Goal: Task Accomplishment & Management: Use online tool/utility

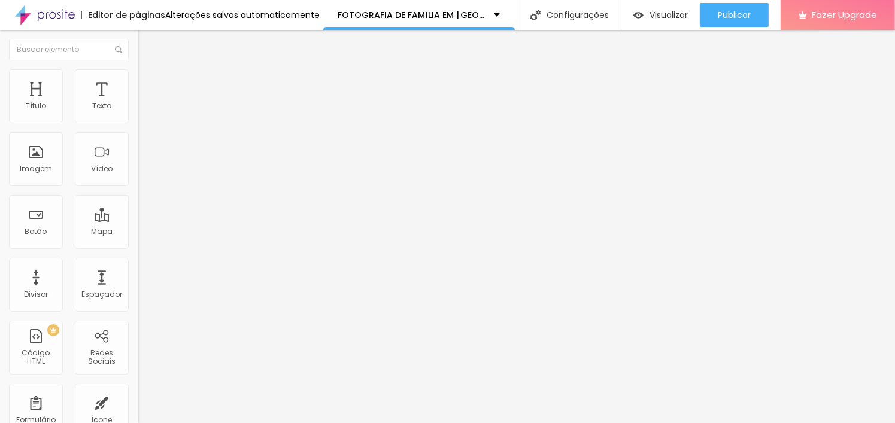
click at [147, 45] on img "button" at bounding box center [152, 44] width 10 height 10
click at [138, 103] on span "Adicionar imagem" at bounding box center [176, 98] width 77 height 10
click at [138, 74] on li "Estilo" at bounding box center [207, 75] width 138 height 12
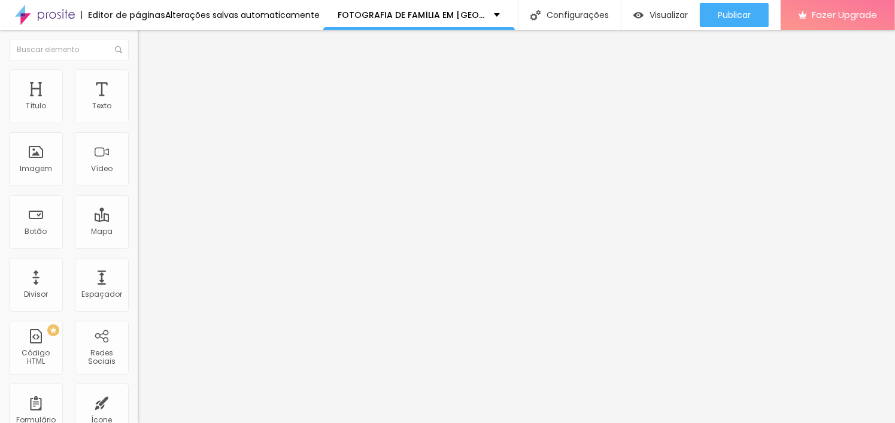
type input "3"
type input "5"
type input "7"
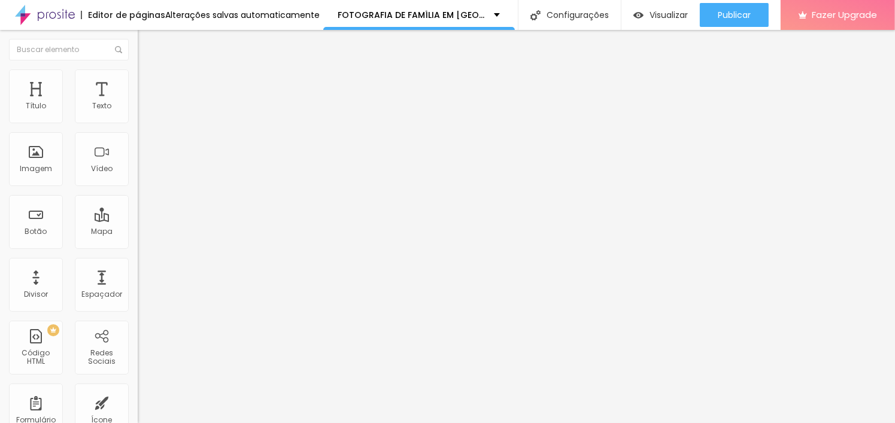
type input "7"
type input "8"
type input "13"
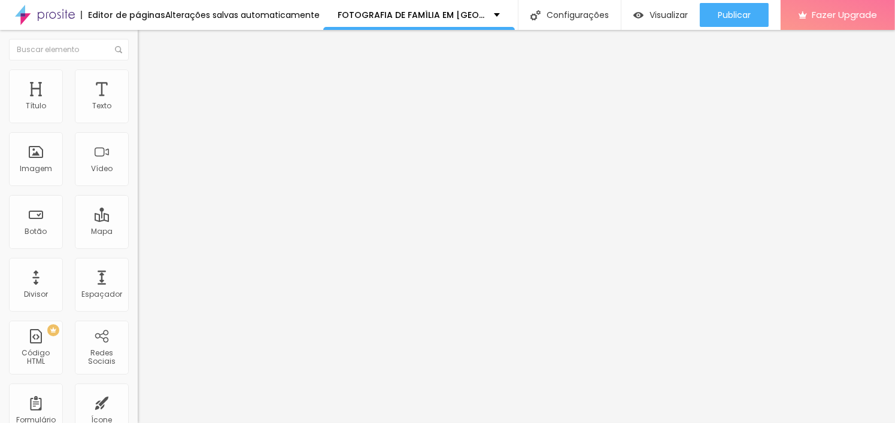
type input "22"
type input "32"
type input "38"
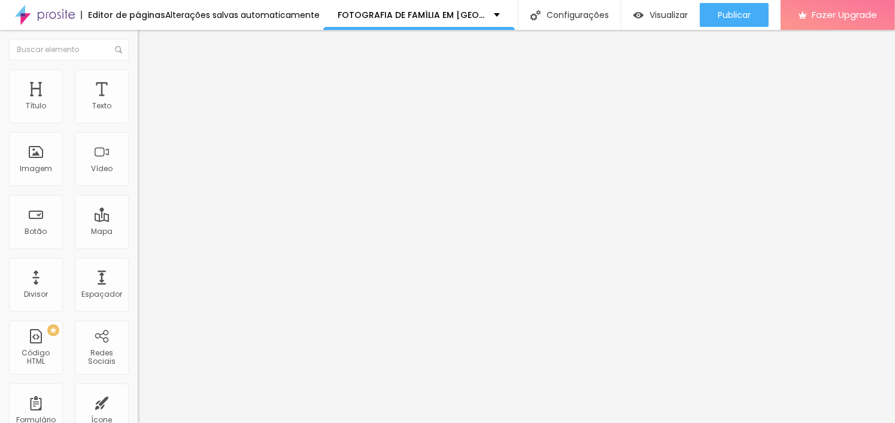
type input "38"
type input "45"
type input "49"
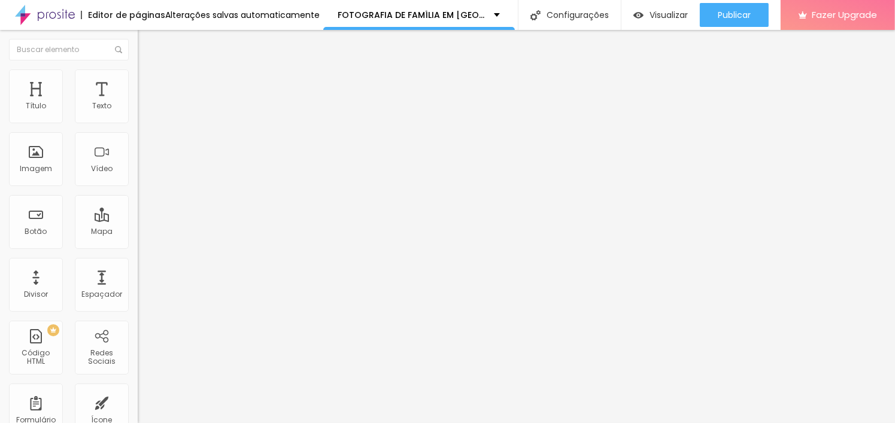
type input "53"
type input "55"
type input "58"
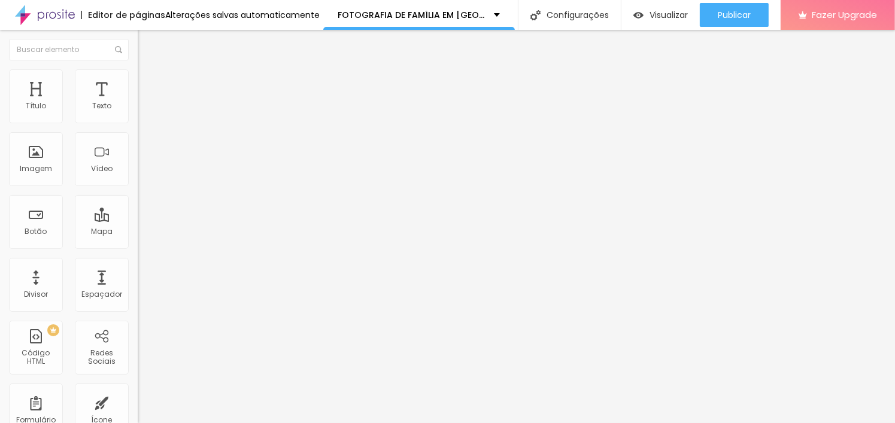
type input "58"
type input "61"
type input "63"
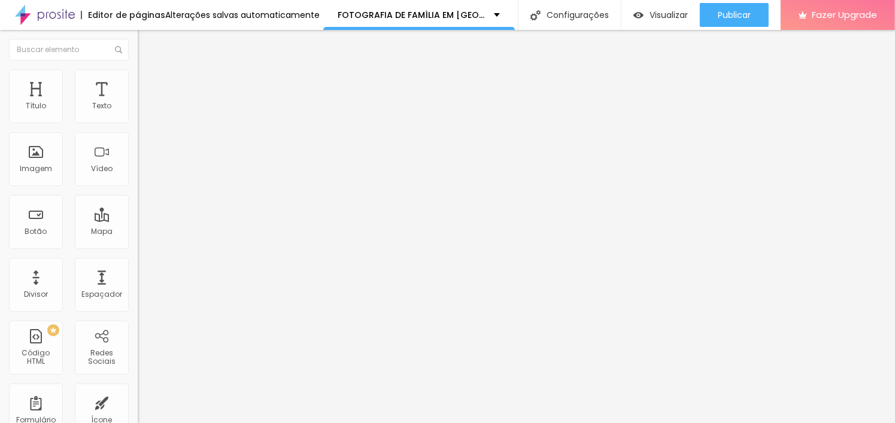
type input "64"
type input "67"
type input "68"
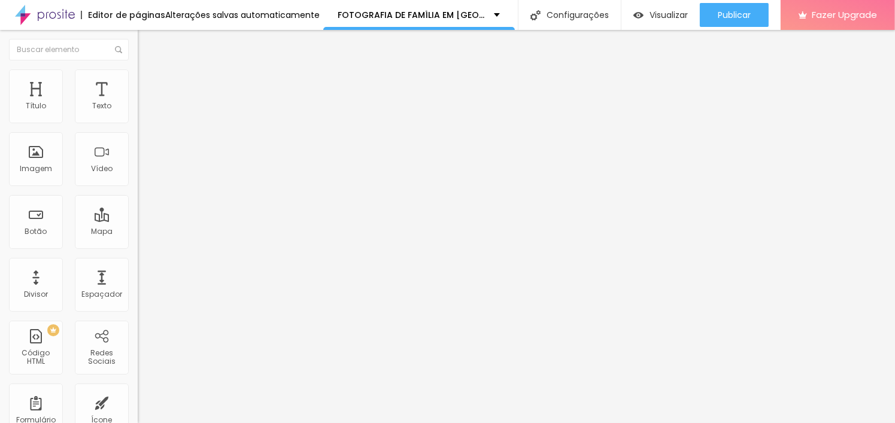
type input "68"
type input "71"
type input "76"
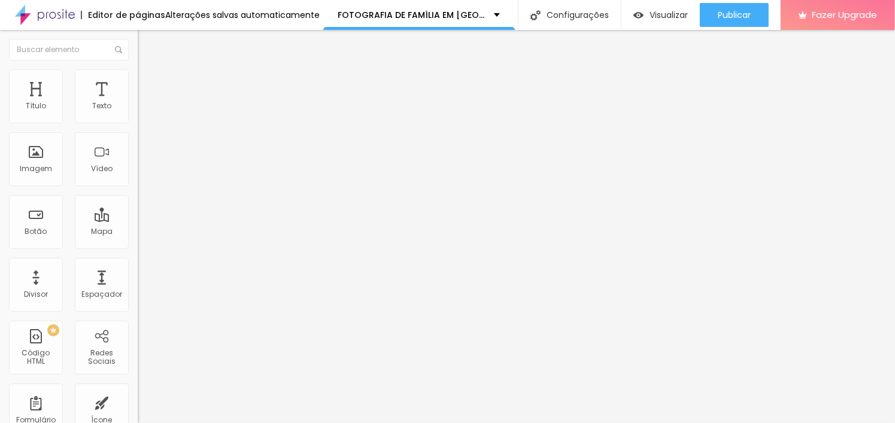
type input "80"
type input "84"
type input "86"
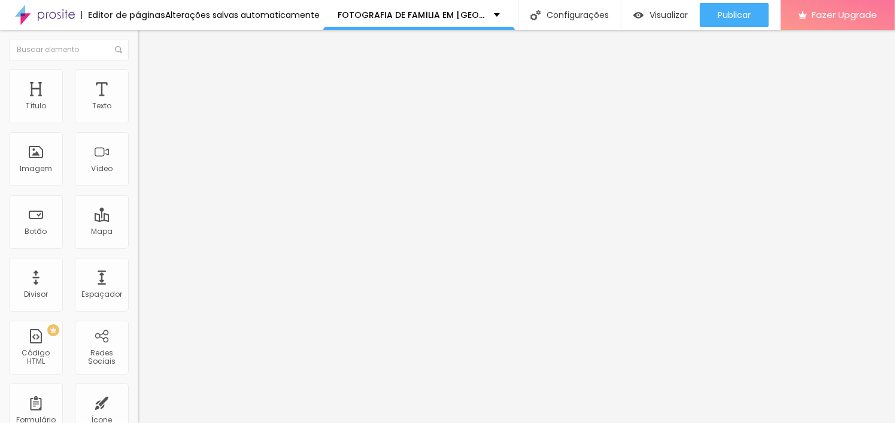
type input "86"
type input "87"
type input "88"
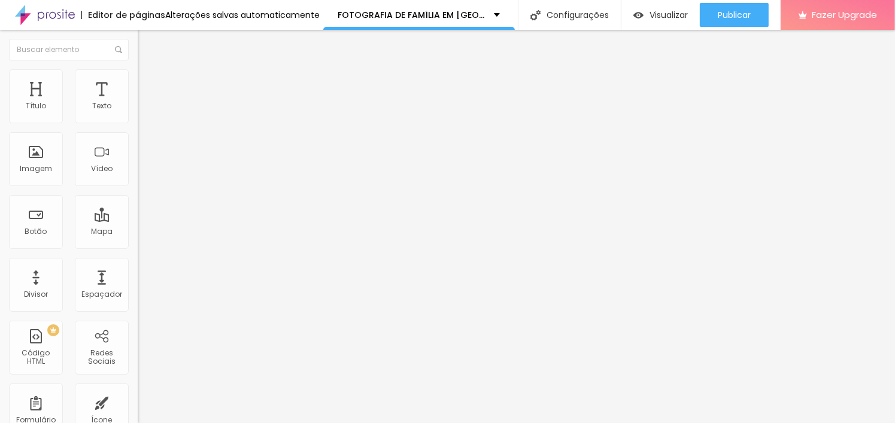
type input "90"
type input "93"
type input "96"
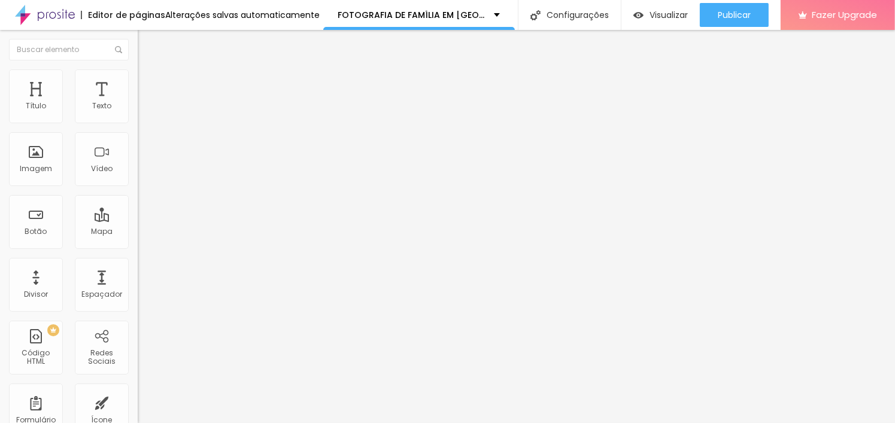
type input "96"
type input "99"
type input "104"
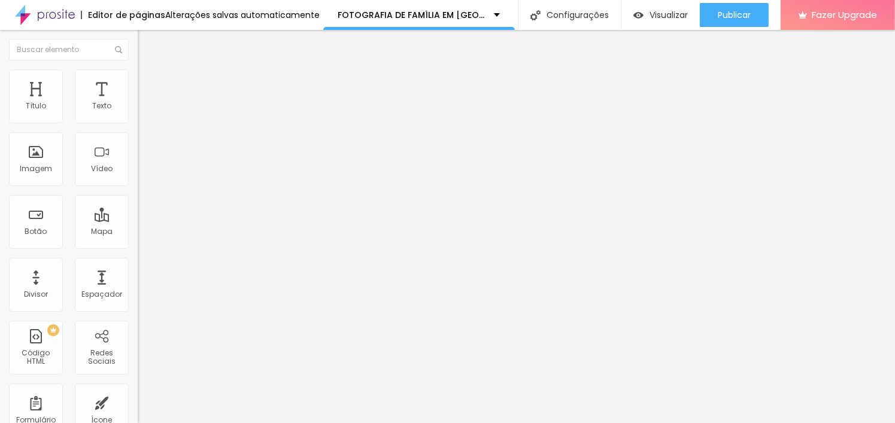
type input "111"
type input "120"
type input "128"
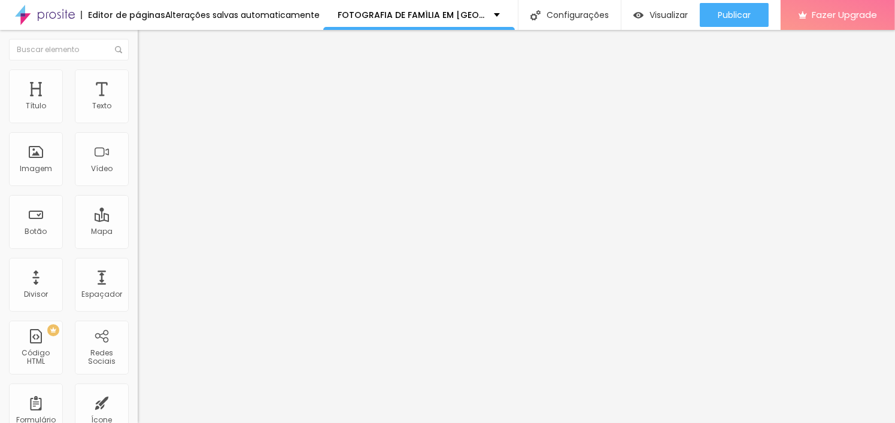
type input "128"
type input "134"
type input "137"
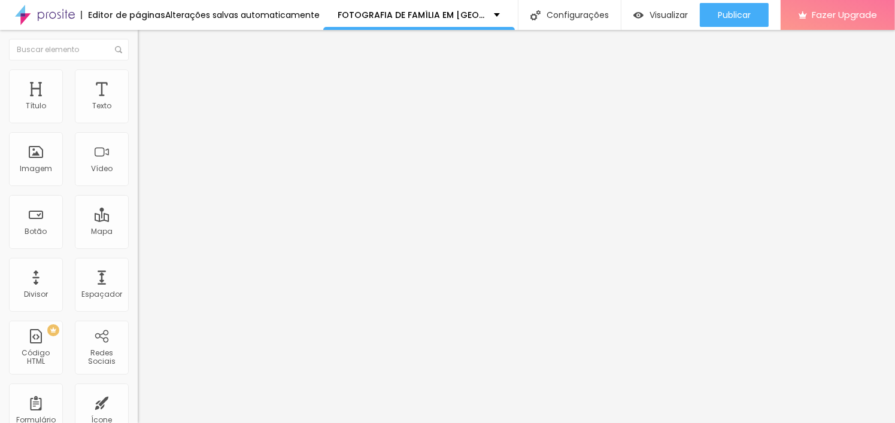
type input "147"
type input "157"
type input "163"
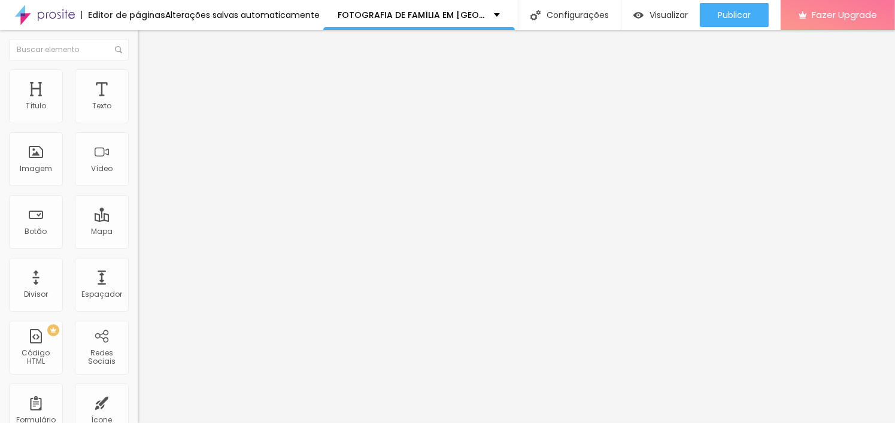
type input "163"
type input "166"
type input "169"
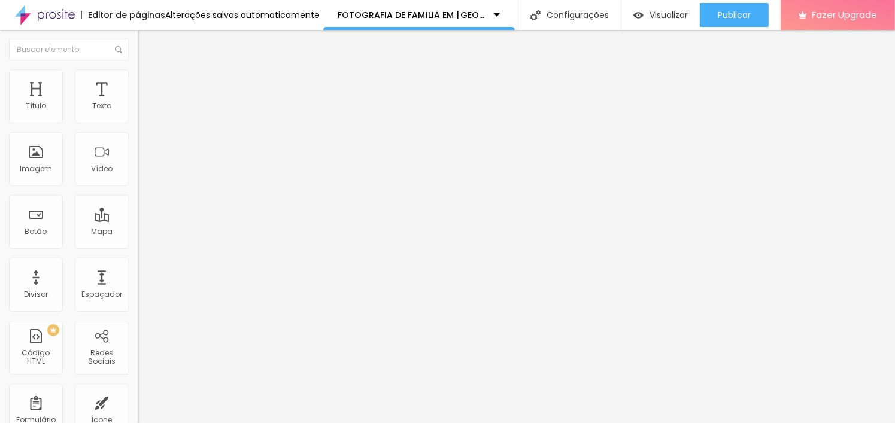
type input "171"
type input "176"
type input "180"
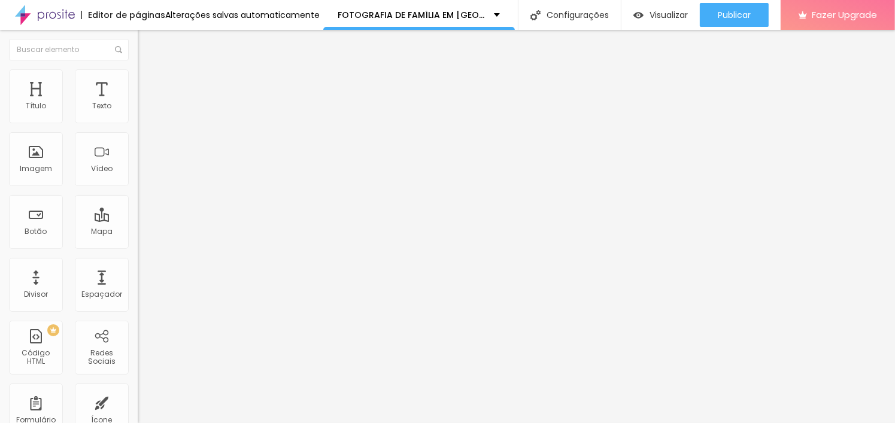
type input "180"
type input "183"
type input "186"
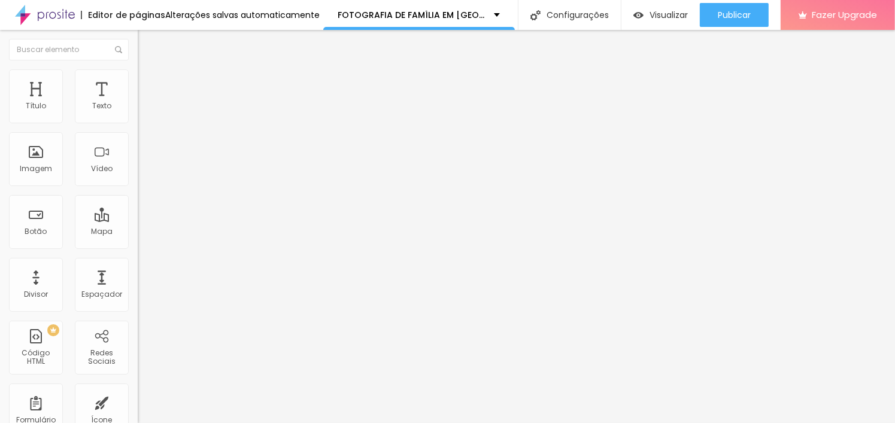
type input "184"
type input "182"
type input "178"
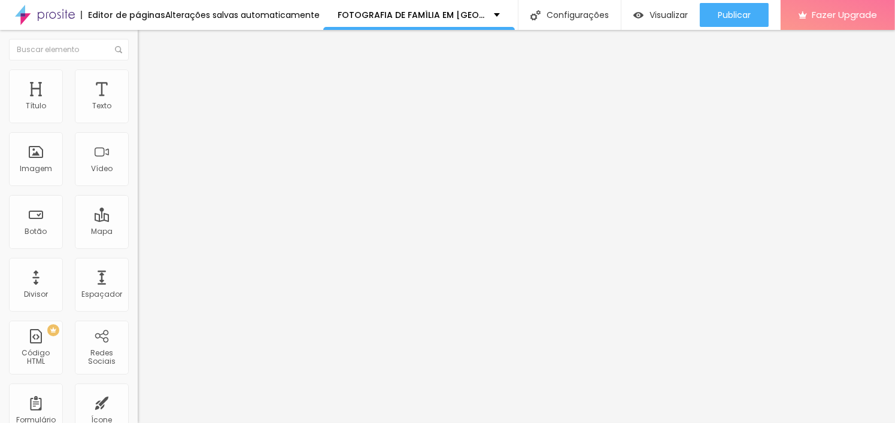
type input "178"
type input "171"
type input "163"
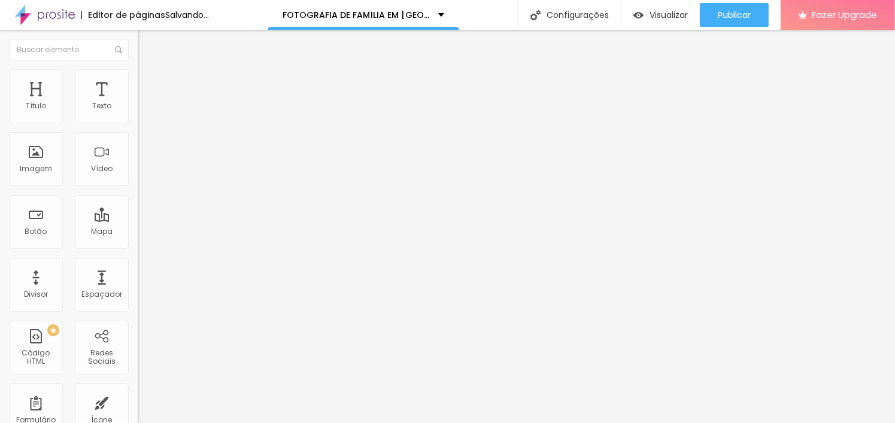
type input "158"
type input "153"
type input "150"
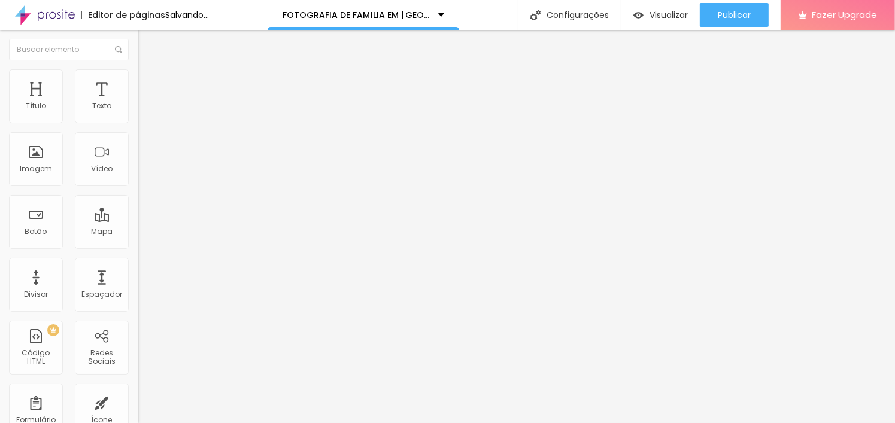
type input "150"
type input "149"
type input "146"
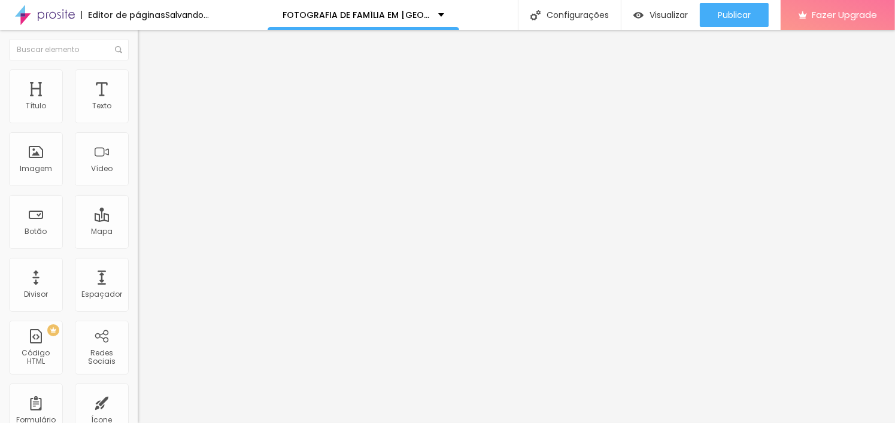
type input "145"
type input "142"
type input "140"
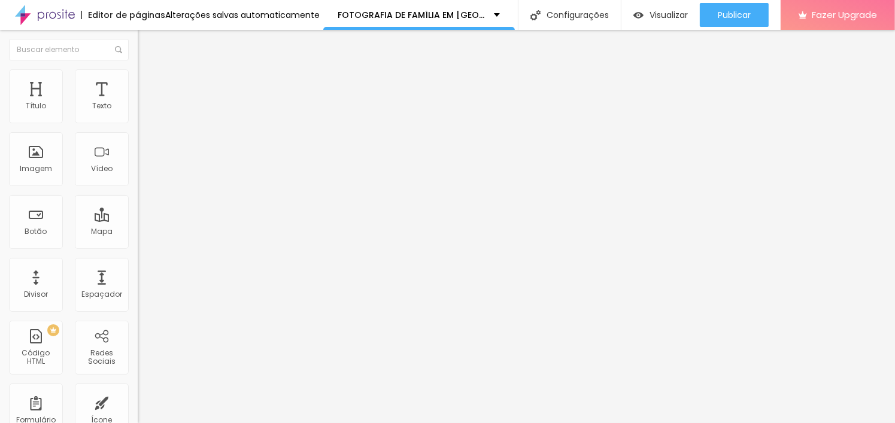
type input "140"
type input "137"
type input "133"
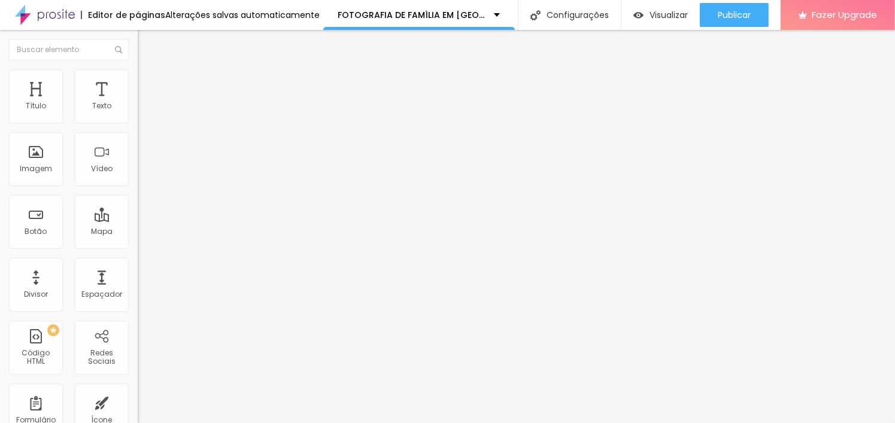
type input "129"
type input "124"
type input "118"
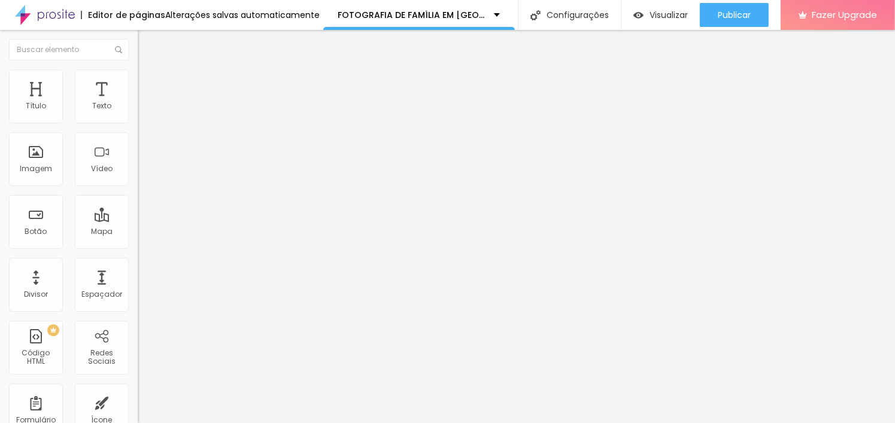
type input "118"
type input "116"
type input "115"
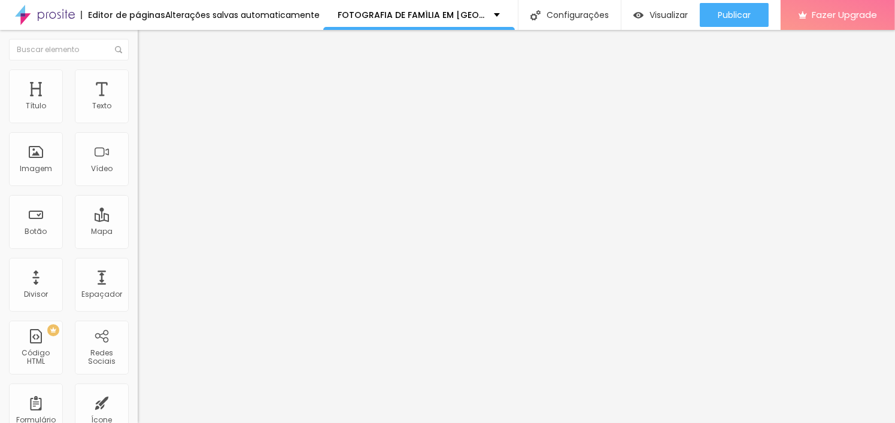
type input "113"
type input "109"
type input "107"
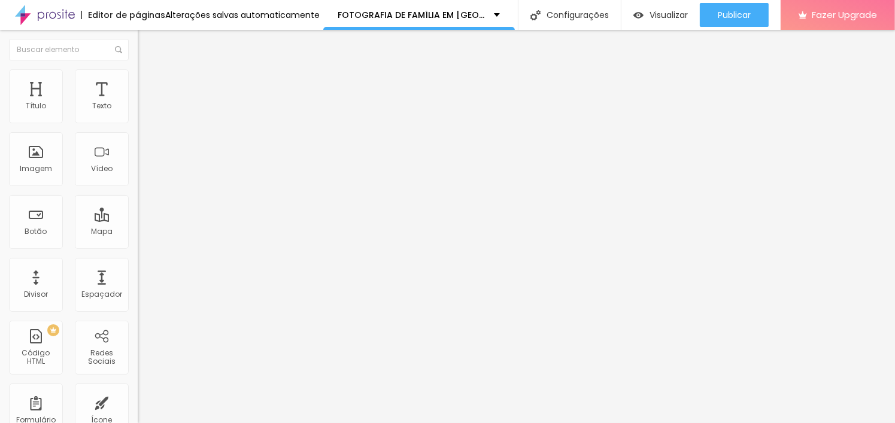
type input "107"
type input "105"
drag, startPoint x: 28, startPoint y: 150, endPoint x: 66, endPoint y: 153, distance: 38.4
type input "105"
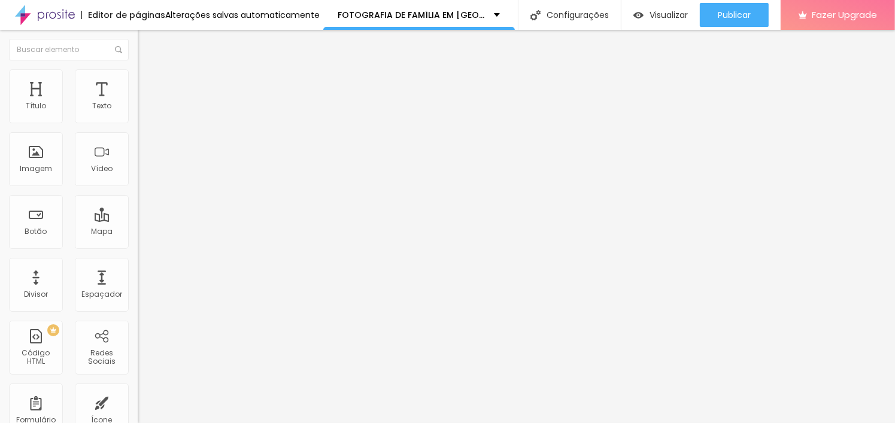
click at [138, 263] on input "range" at bounding box center [176, 268] width 77 height 10
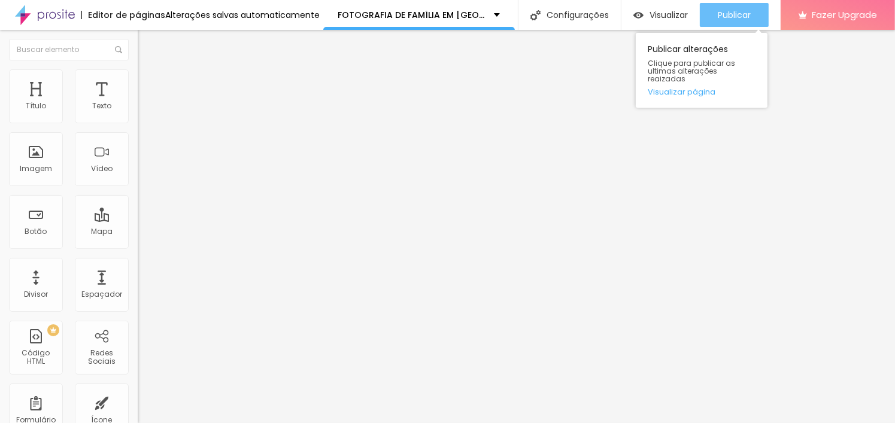
click at [734, 11] on span "Publicar" at bounding box center [733, 15] width 33 height 10
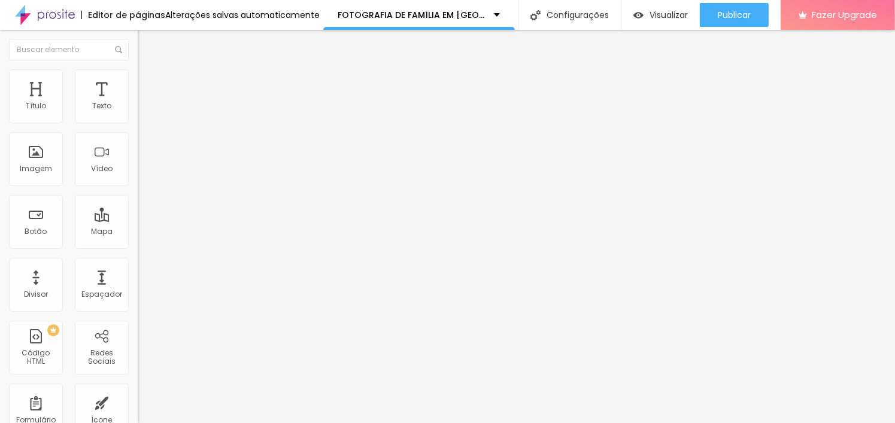
scroll to position [359, 0]
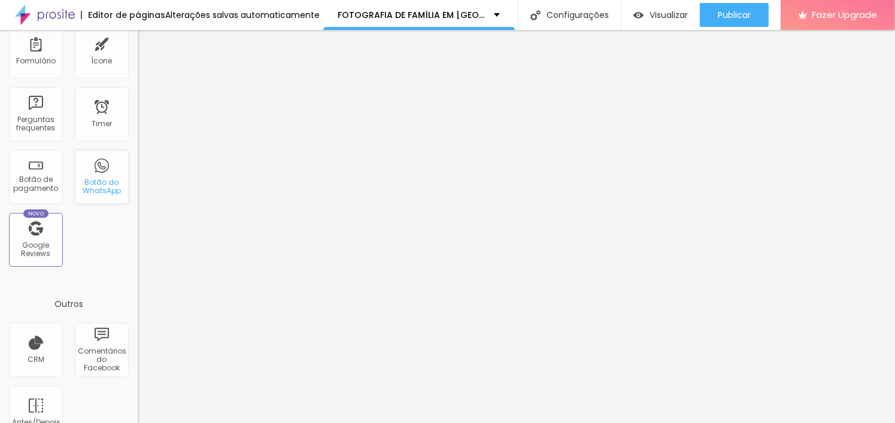
click at [102, 166] on div "Botão do WhatsApp" at bounding box center [102, 177] width 54 height 54
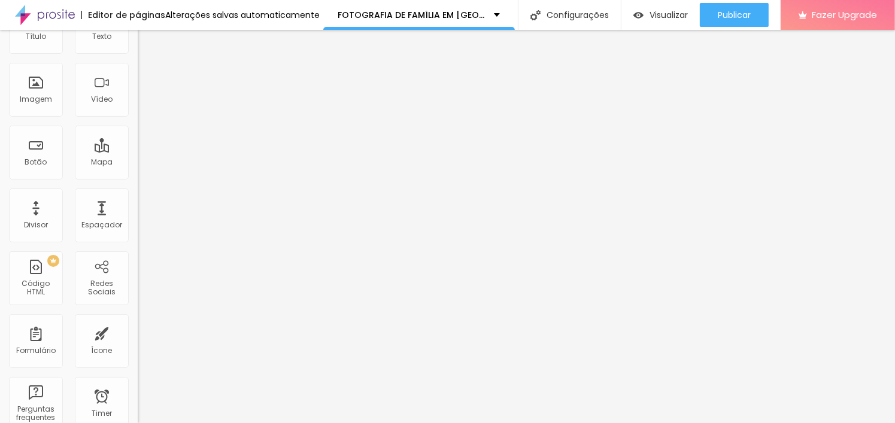
scroll to position [0, 0]
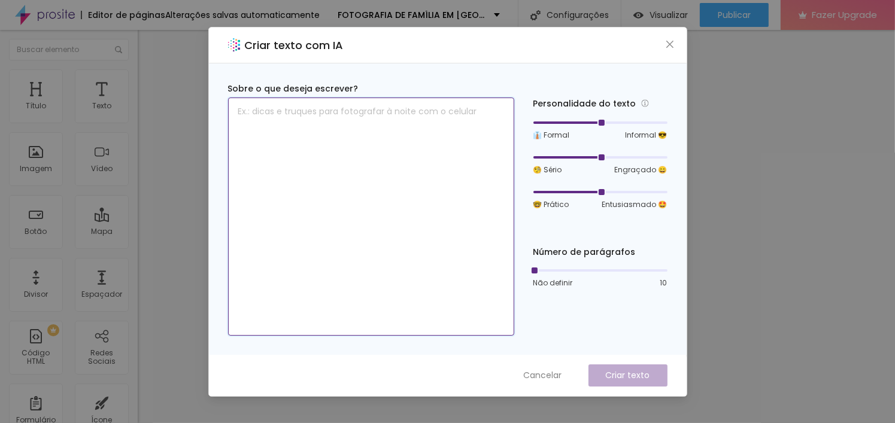
click at [435, 178] on textarea at bounding box center [371, 217] width 286 height 238
type textarea "s"
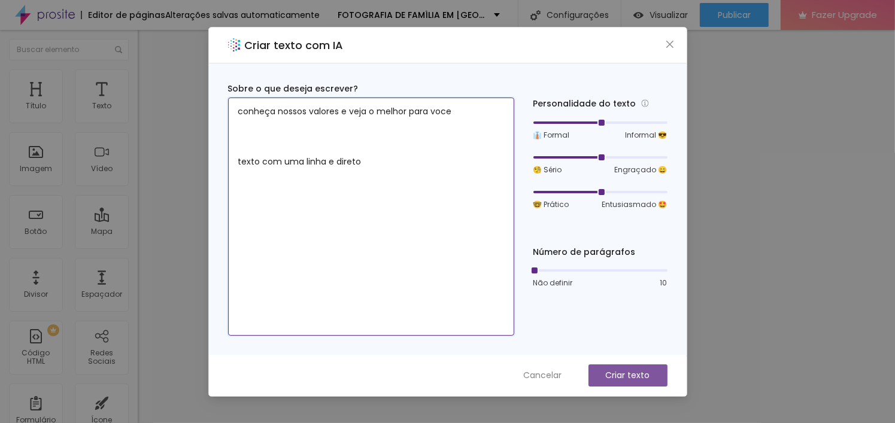
type textarea "conheça nossos valores e veja o melhor para voce texto com uma linha e direto"
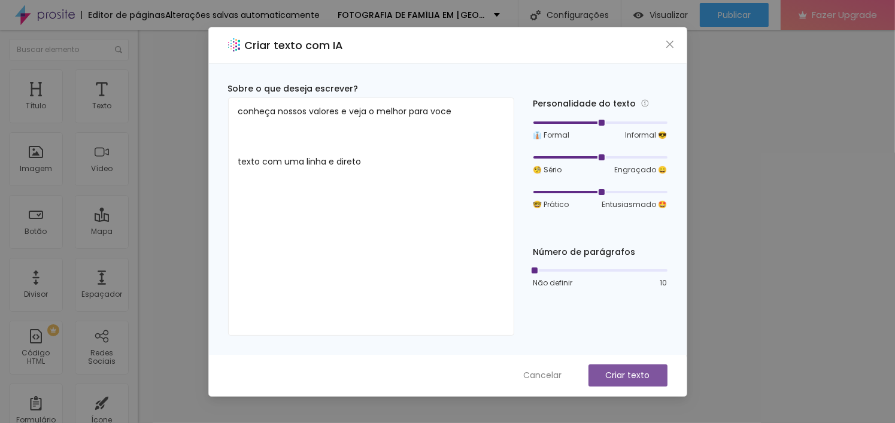
click at [630, 378] on p "Criar texto" at bounding box center [628, 375] width 44 height 13
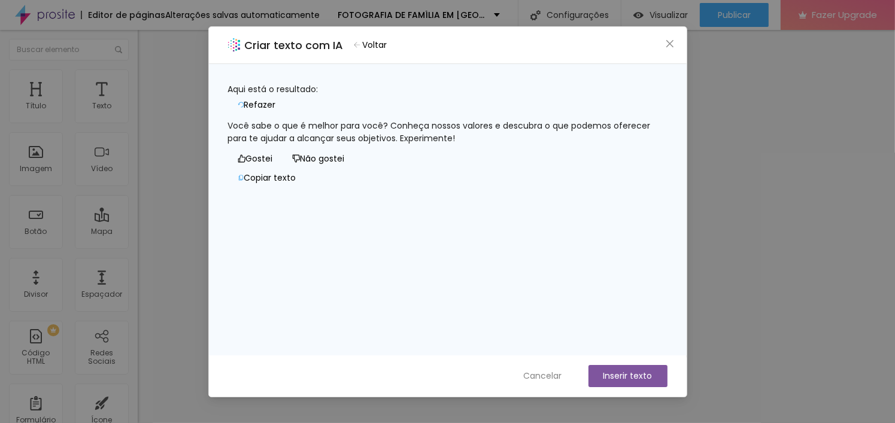
click at [306, 188] on button "Copiar texto" at bounding box center [267, 178] width 78 height 19
click at [308, 188] on button "Copiar texto" at bounding box center [268, 178] width 80 height 19
click at [647, 373] on button "Inserir texto" at bounding box center [627, 376] width 79 height 22
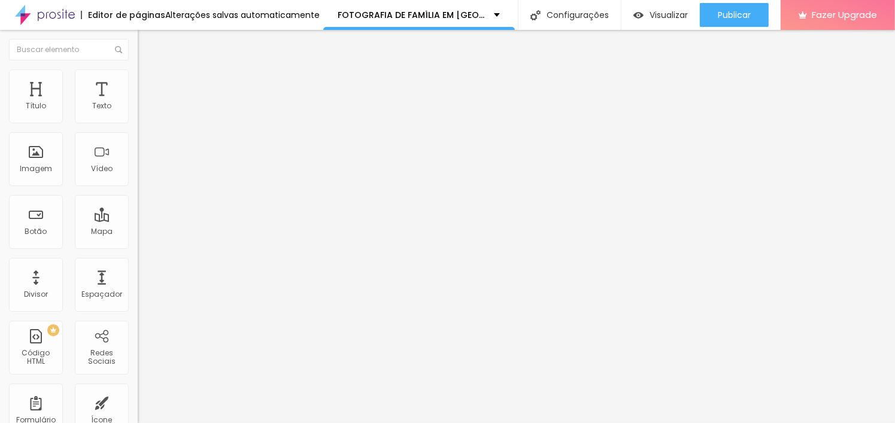
click at [138, 113] on span "Titulo 2" at bounding box center [157, 105] width 39 height 15
click at [138, 122] on div "Titulo 3 H3" at bounding box center [207, 117] width 138 height 10
click at [138, 113] on span "Titulo 2" at bounding box center [157, 105] width 39 height 15
type input "26"
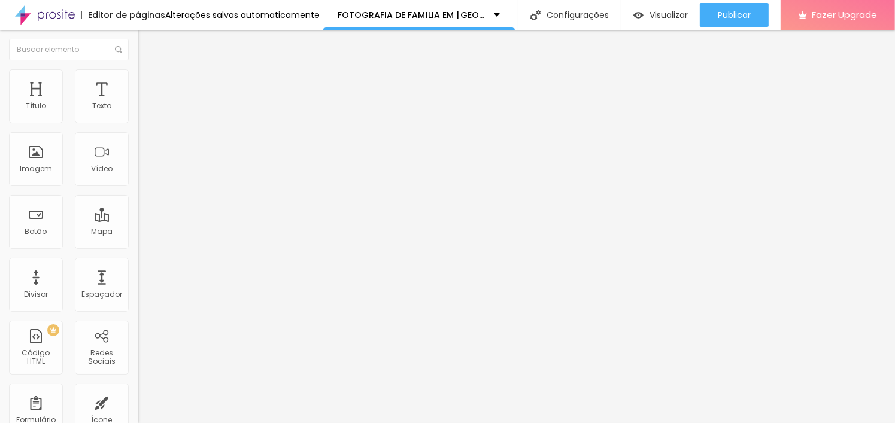
type input "26"
click at [138, 284] on input "range" at bounding box center [176, 289] width 77 height 10
type input "1.2"
type input "1.1"
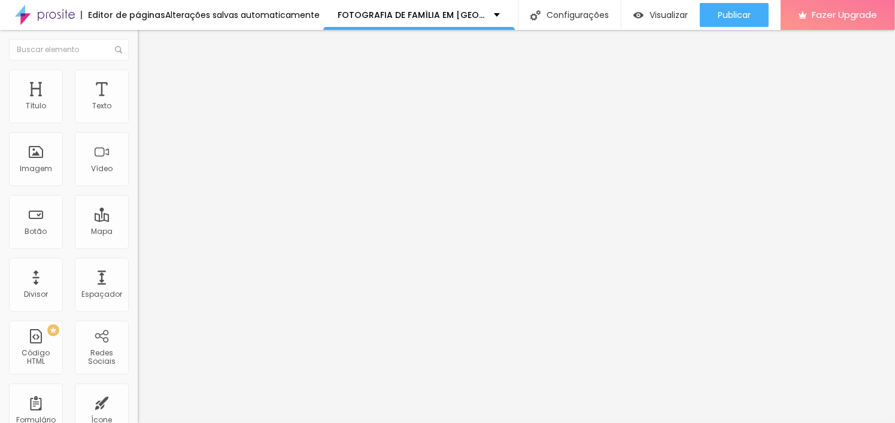
type input "1.1"
type input "1"
type input "0.9"
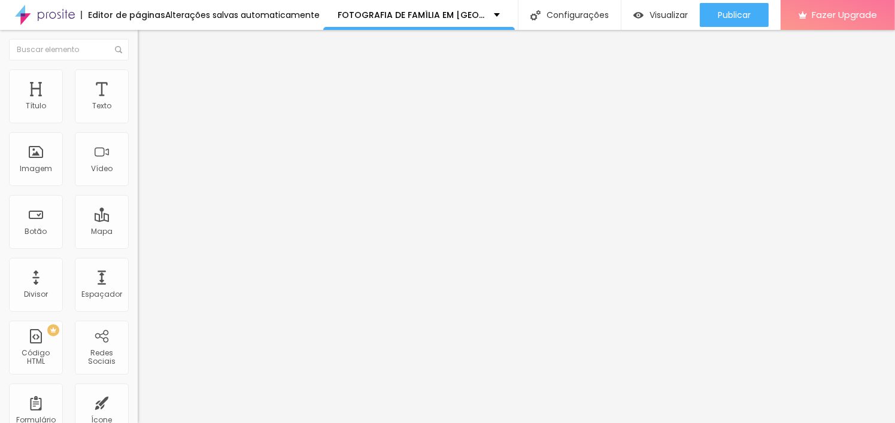
type input "0.8"
type input "0.7"
type input "0.6"
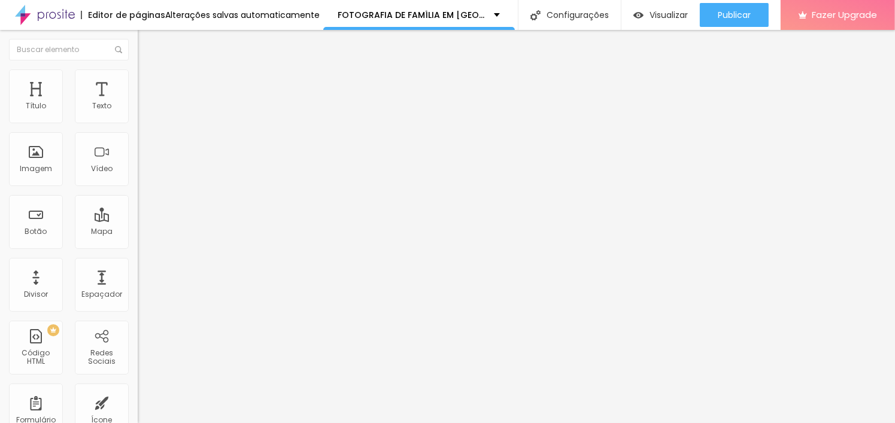
type input "0.6"
drag, startPoint x: 64, startPoint y: 299, endPoint x: 35, endPoint y: 299, distance: 29.3
type input "0.6"
drag, startPoint x: 98, startPoint y: 236, endPoint x: -9, endPoint y: 204, distance: 111.3
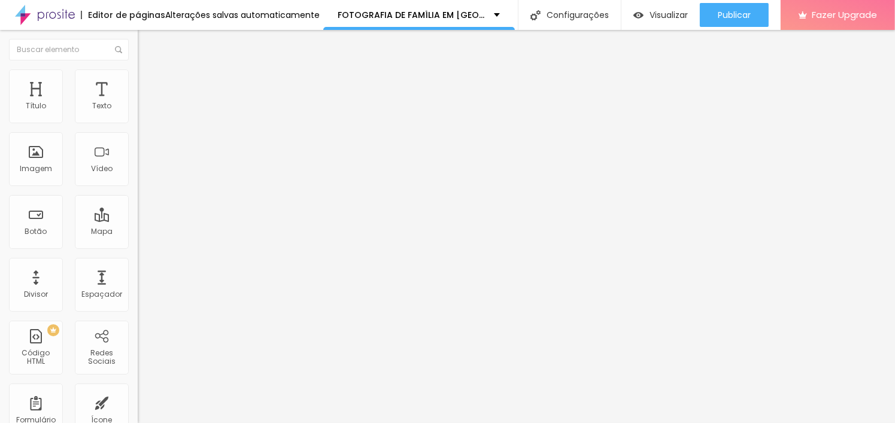
click at [0, 204] on html "Editor de páginas Alterações salvas automaticamente FOTOGRAFIA DE FAMÍLIA EM [G…" at bounding box center [447, 211] width 895 height 423
click at [138, 413] on textarea "Olá! Gostaria de um orçamento para festa infantil1" at bounding box center [205, 423] width 135 height 20
type textarea "Olá! Estava visitando seu site. Gostaria de um orçamento para festa infantil1"
click at [138, 379] on input "Conversar no WhatsApp" at bounding box center [210, 385] width 144 height 12
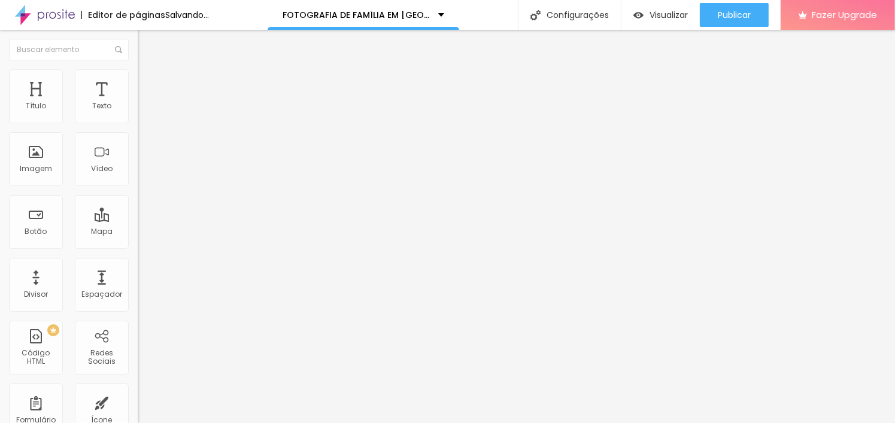
click at [138, 379] on input "Conversar no WhatsApp" at bounding box center [210, 385] width 144 height 12
type input "F"
type input "s"
type input "Solicite seu orçamento agora!"
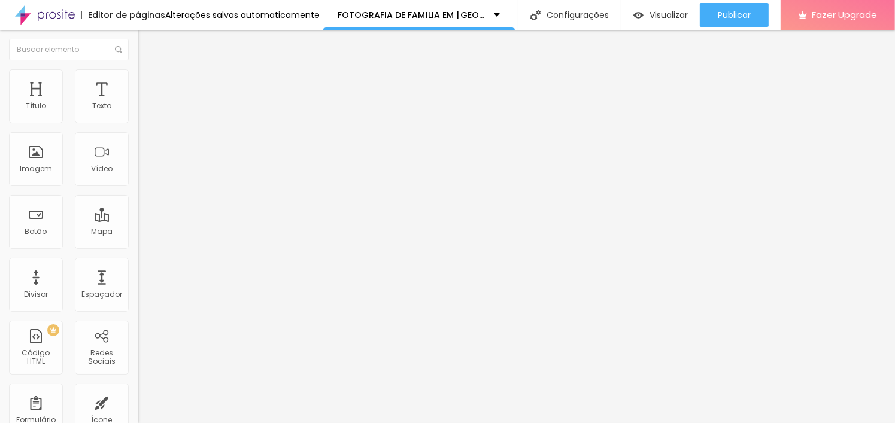
click at [138, 122] on input "text" at bounding box center [210, 116] width 144 height 12
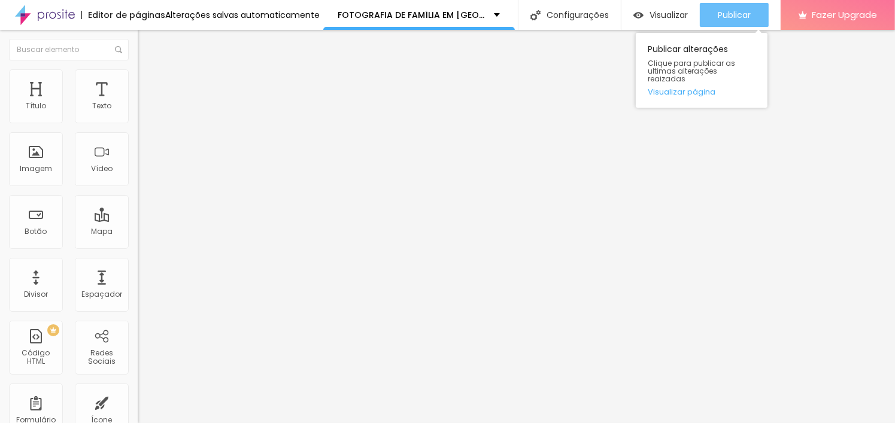
type input "[PHONE_NUMBER]"
click at [720, 18] on span "Publicar" at bounding box center [733, 15] width 33 height 10
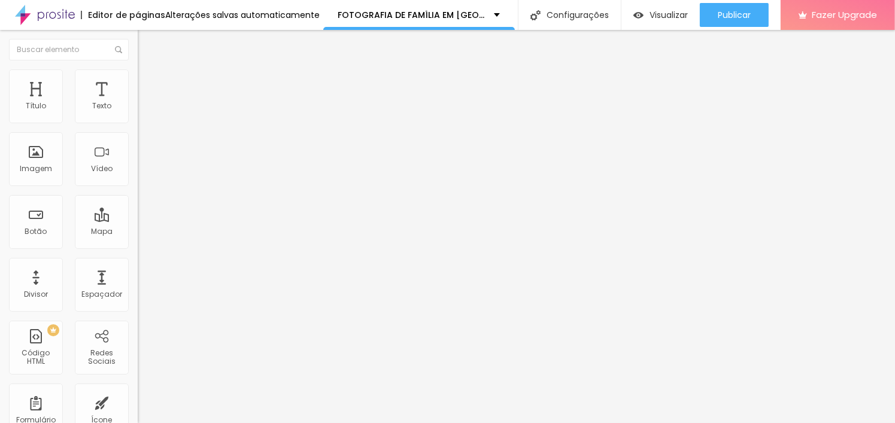
scroll to position [239, 0]
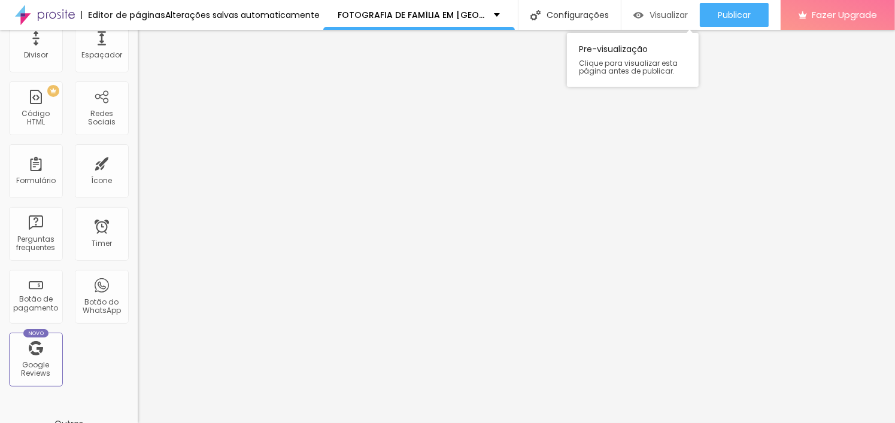
click at [643, 15] on div "Visualizar" at bounding box center [660, 15] width 54 height 10
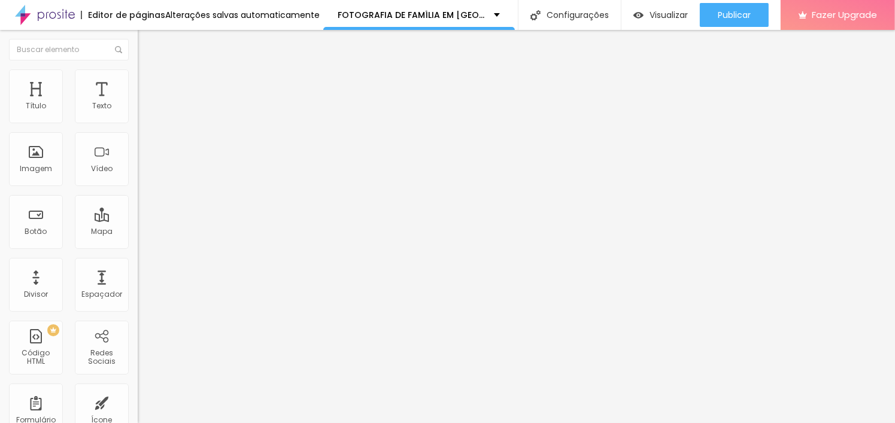
click at [138, 72] on img at bounding box center [143, 74] width 11 height 11
click at [138, 68] on img at bounding box center [143, 62] width 11 height 11
type input "14"
type input "13"
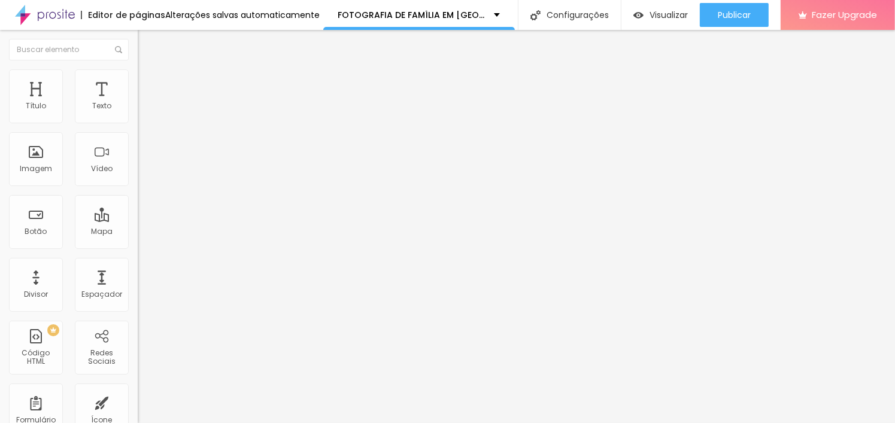
type input "13"
type input "12"
type input "11"
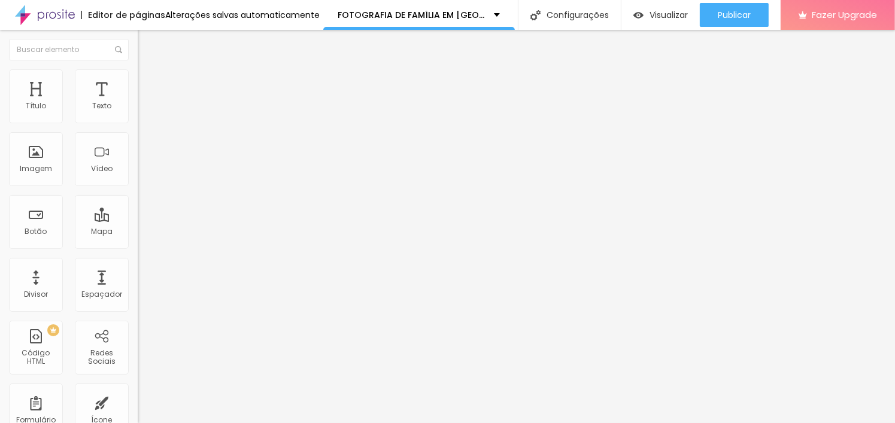
drag, startPoint x: 45, startPoint y: 114, endPoint x: 38, endPoint y: 115, distance: 7.2
type input "11"
click at [138, 220] on input "range" at bounding box center [176, 225] width 77 height 10
type input "0.5"
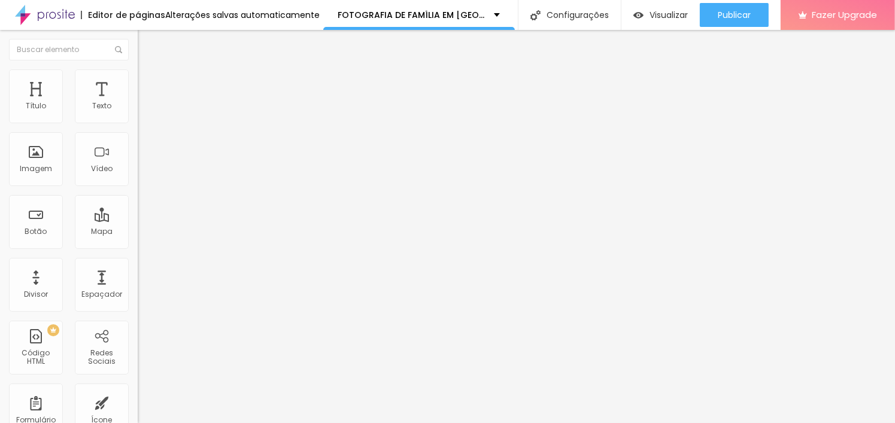
type input "0.6"
type input "0.7"
type input "0.8"
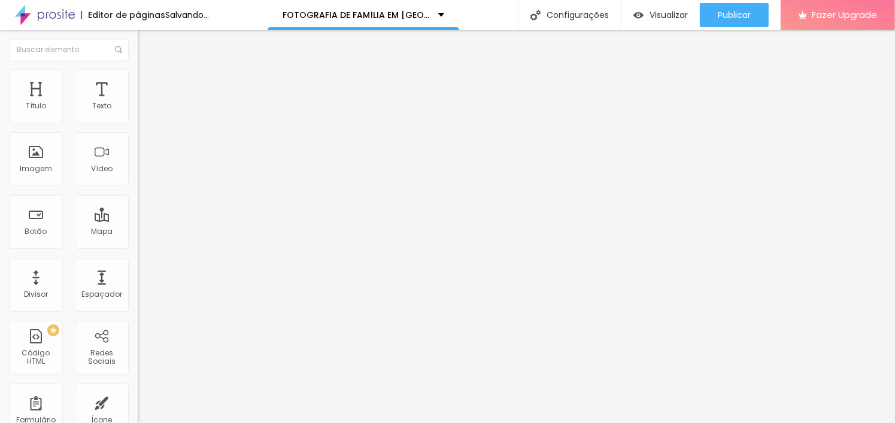
type input "0.8"
type input "1.4"
type input "1.3"
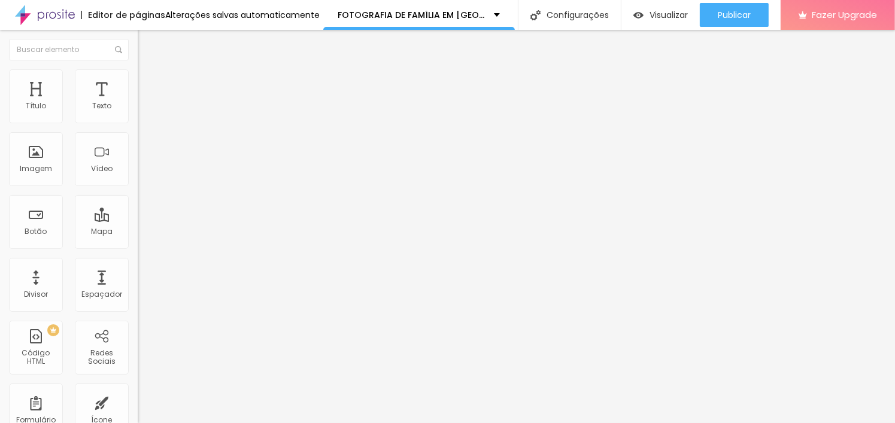
type input "1.2"
type input "1.1"
type input "0.9"
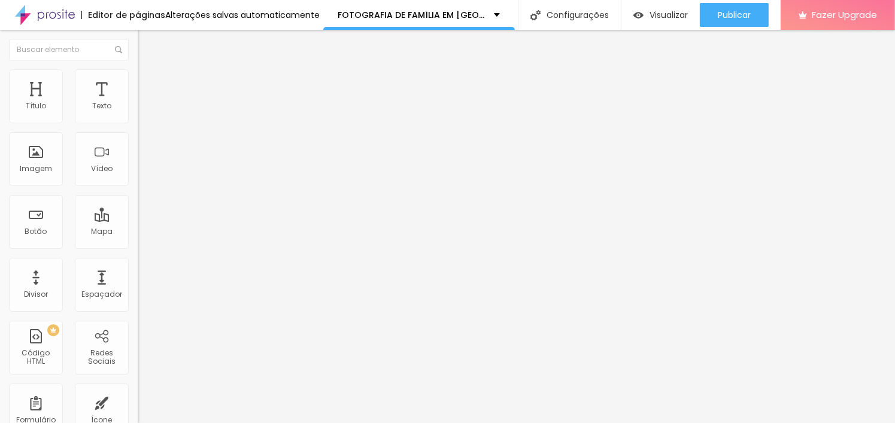
type input "0.9"
type input "0.8"
type input "0.7"
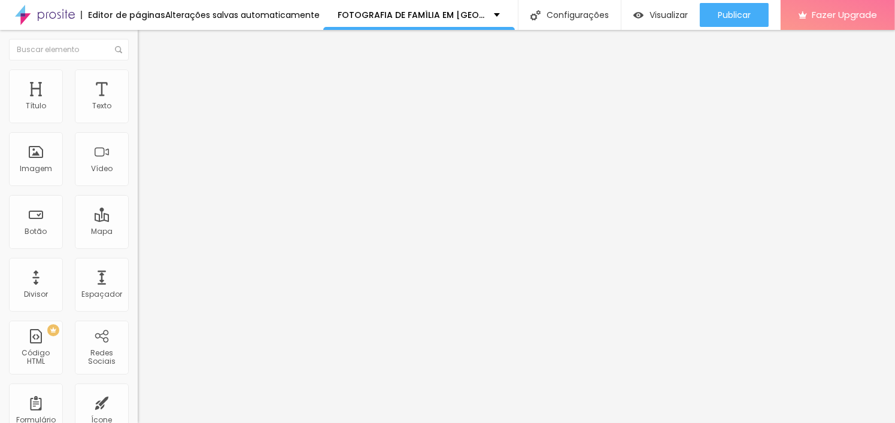
type input "0.7"
click at [138, 390] on input "range" at bounding box center [176, 395] width 77 height 10
type input "1"
type input "2"
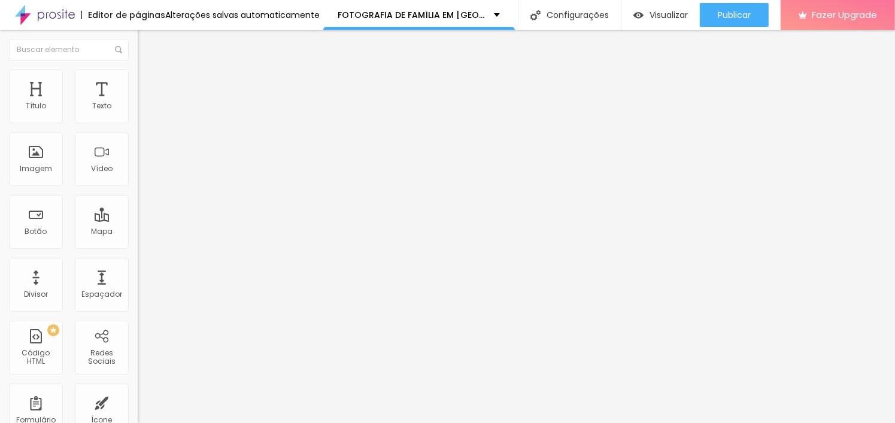
type input "2"
drag, startPoint x: 29, startPoint y: 184, endPoint x: 35, endPoint y: 189, distance: 7.7
drag, startPoint x: 59, startPoint y: 159, endPoint x: 27, endPoint y: 163, distance: 32.5
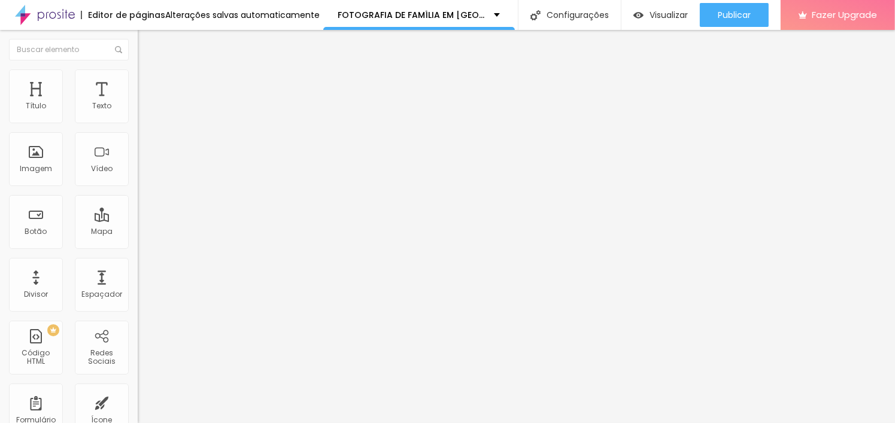
drag, startPoint x: 64, startPoint y: 162, endPoint x: 22, endPoint y: 170, distance: 42.6
drag, startPoint x: 32, startPoint y: 185, endPoint x: 17, endPoint y: 185, distance: 15.0
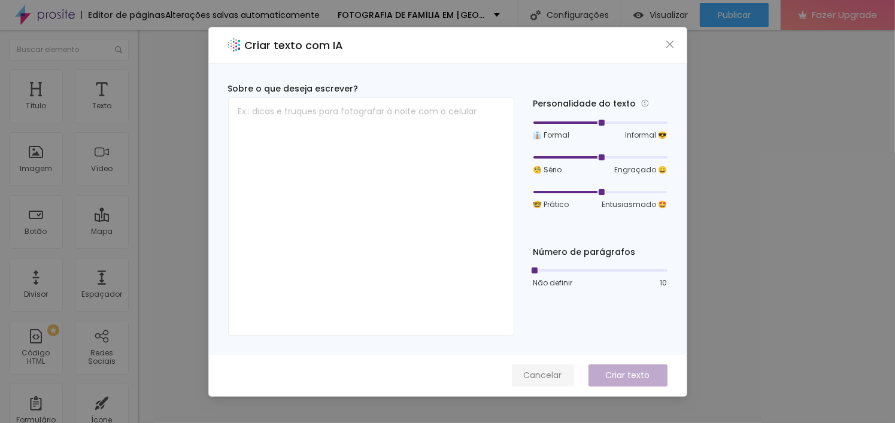
click at [534, 373] on span "Cancelar" at bounding box center [543, 375] width 38 height 13
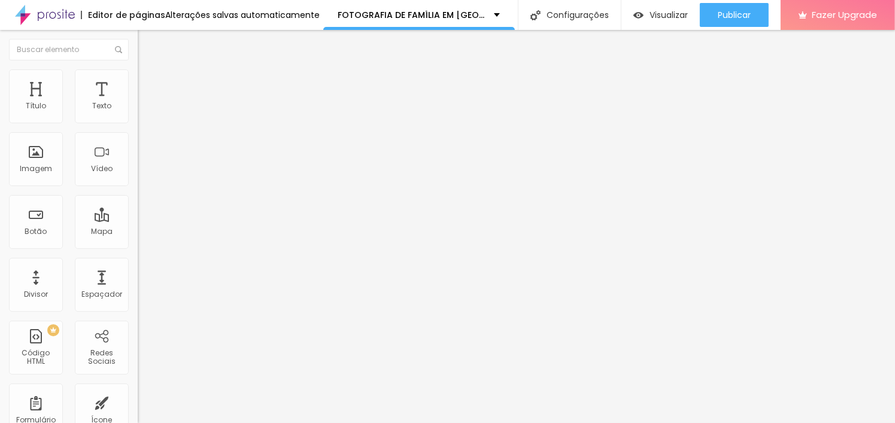
drag, startPoint x: 38, startPoint y: 118, endPoint x: 34, endPoint y: 136, distance: 18.6
click at [138, 220] on input "range" at bounding box center [176, 225] width 77 height 10
drag, startPoint x: 29, startPoint y: 165, endPoint x: 5, endPoint y: 167, distance: 24.6
drag, startPoint x: 24, startPoint y: 188, endPoint x: 32, endPoint y: 190, distance: 7.9
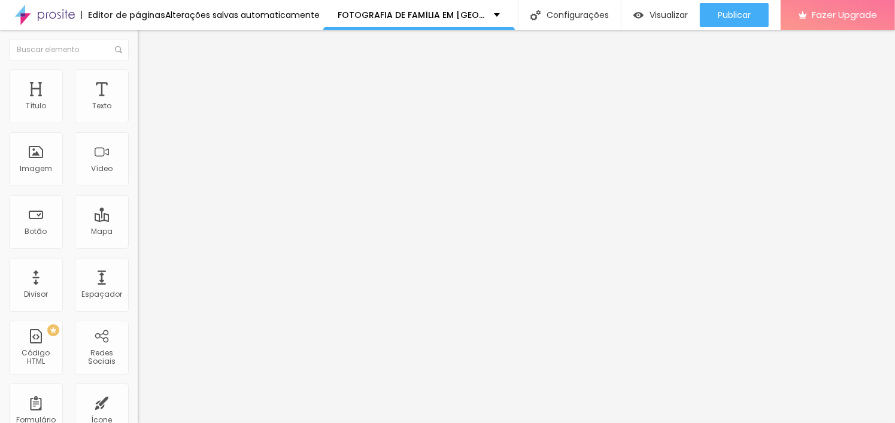
click at [148, 83] on span "Avançado" at bounding box center [167, 77] width 39 height 10
drag, startPoint x: 30, startPoint y: 117, endPoint x: 2, endPoint y: 124, distance: 28.4
click at [138, 220] on input "range" at bounding box center [176, 225] width 77 height 10
drag, startPoint x: 33, startPoint y: 141, endPoint x: 34, endPoint y: 147, distance: 6.7
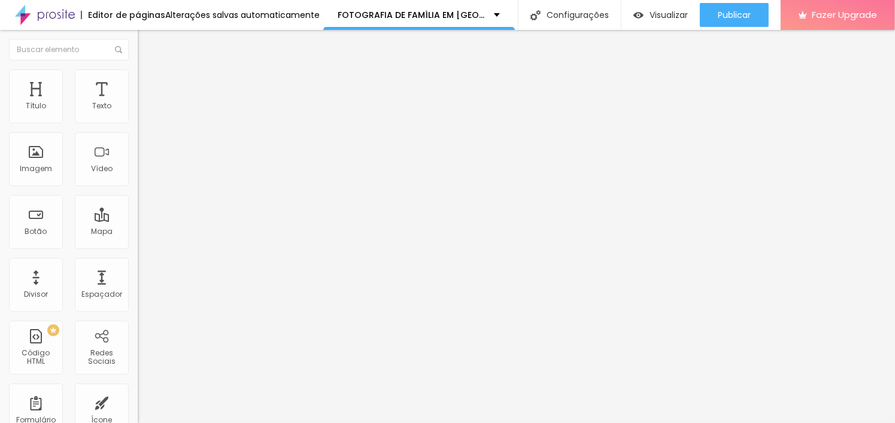
click at [138, 390] on input "range" at bounding box center [176, 395] width 77 height 10
click at [138, 74] on img at bounding box center [143, 74] width 11 height 11
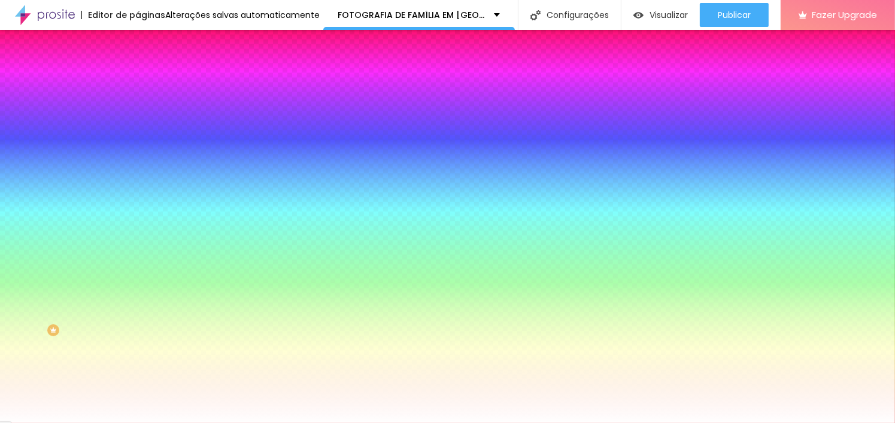
click at [138, 114] on div at bounding box center [207, 114] width 138 height 0
drag, startPoint x: 79, startPoint y: 150, endPoint x: 99, endPoint y: 179, distance: 35.7
click at [138, 126] on div at bounding box center [207, 126] width 138 height 0
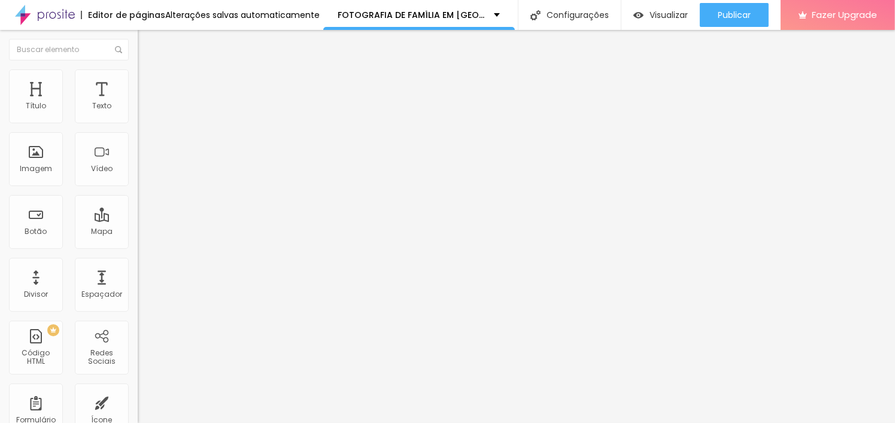
click at [148, 81] on span "Estilo" at bounding box center [157, 77] width 19 height 10
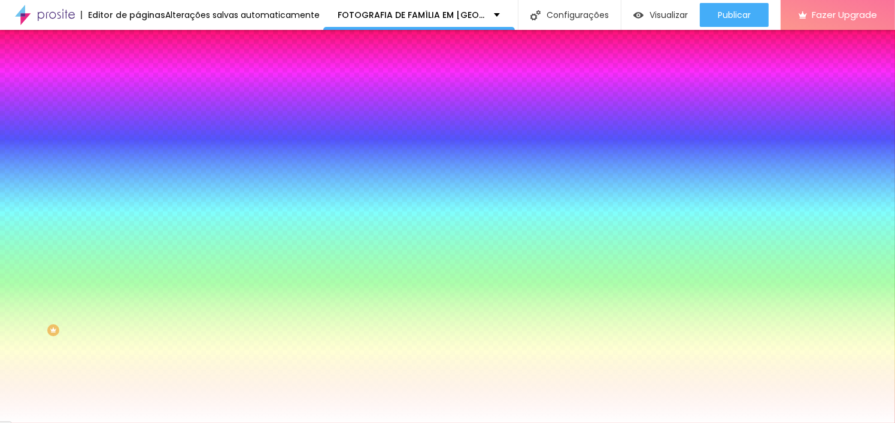
click at [138, 114] on div at bounding box center [207, 114] width 138 height 0
drag, startPoint x: 68, startPoint y: 170, endPoint x: 78, endPoint y: 177, distance: 12.5
click at [78, 177] on div at bounding box center [447, 211] width 895 height 423
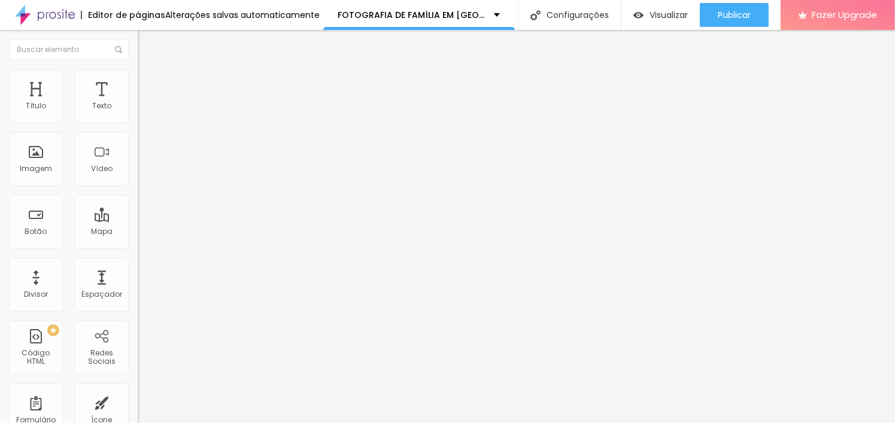
click at [148, 83] on span "Estilo" at bounding box center [157, 77] width 19 height 10
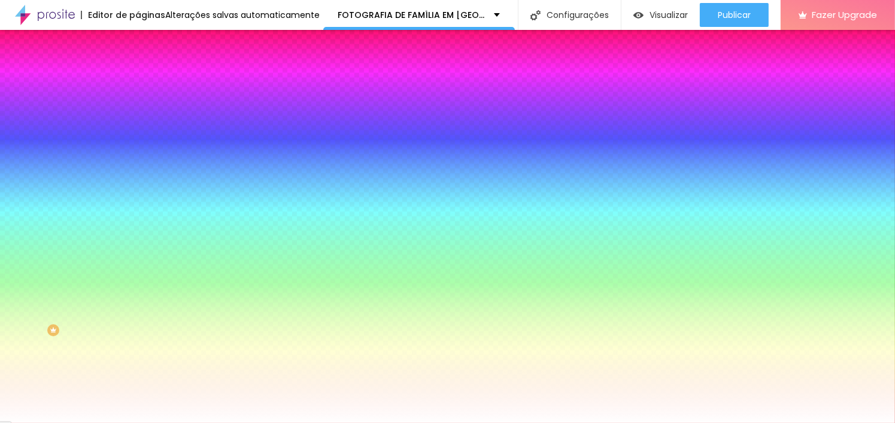
click at [138, 114] on div at bounding box center [207, 114] width 138 height 0
drag, startPoint x: 72, startPoint y: 146, endPoint x: 86, endPoint y: 178, distance: 34.8
click at [86, 178] on div at bounding box center [447, 211] width 895 height 423
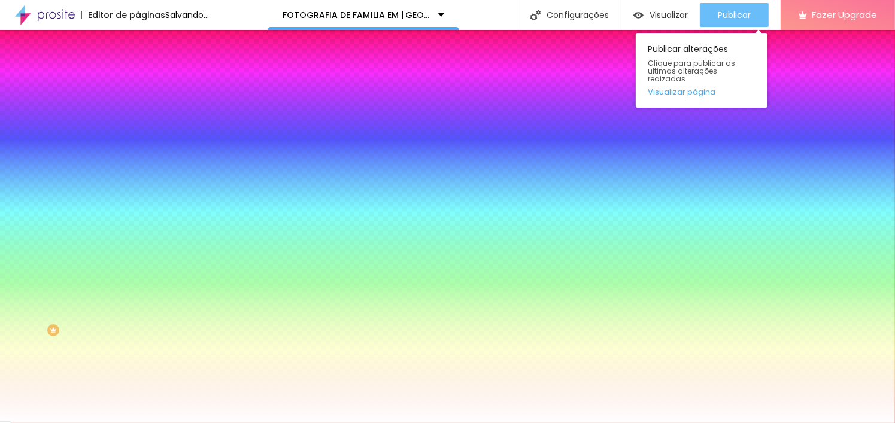
click at [740, 19] on span "Publicar" at bounding box center [733, 15] width 33 height 10
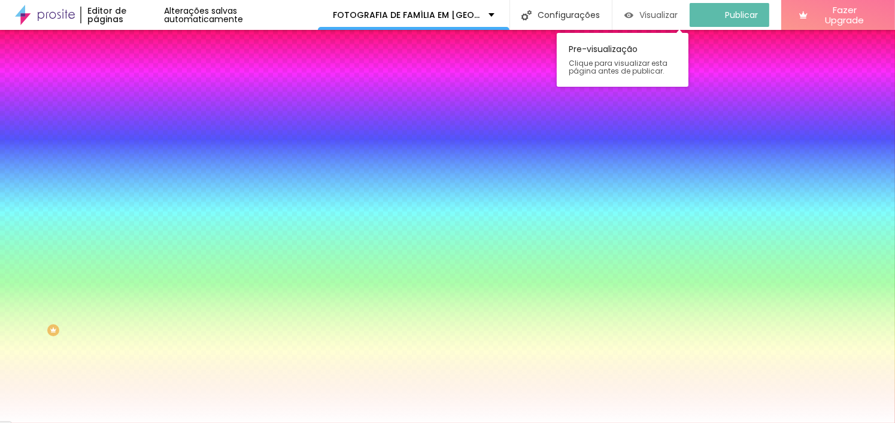
click at [658, 17] on span "Visualizar" at bounding box center [658, 15] width 38 height 10
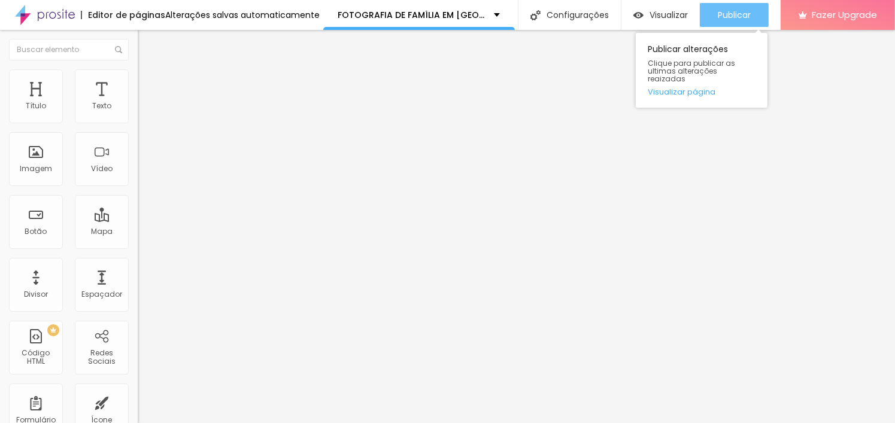
click at [730, 16] on span "Publicar" at bounding box center [733, 15] width 33 height 10
click at [735, 13] on span "Publicar" at bounding box center [733, 15] width 33 height 10
click at [746, 8] on div "Publicar" at bounding box center [733, 15] width 33 height 24
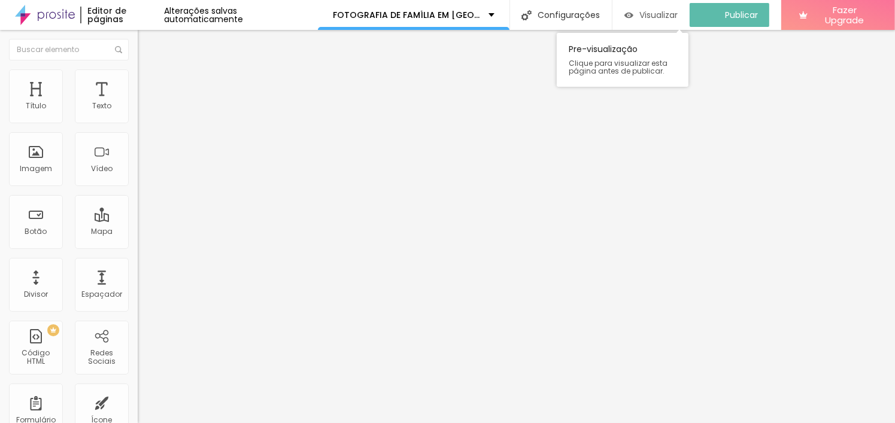
click at [656, 5] on div "Visualizar" at bounding box center [651, 15] width 54 height 24
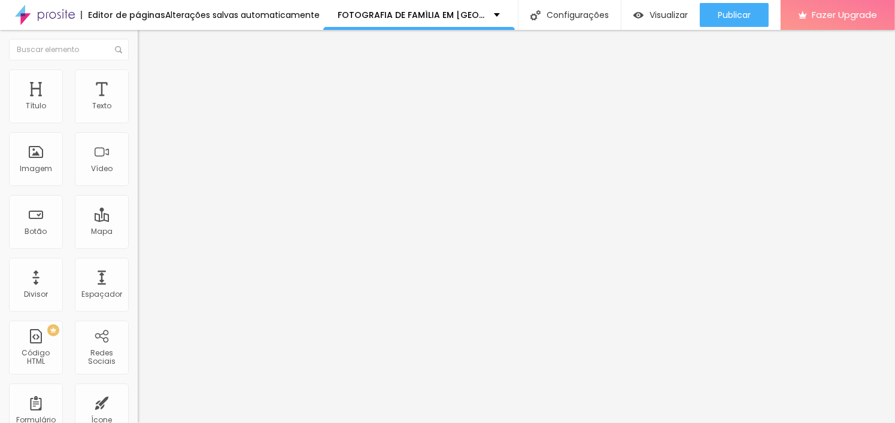
click at [138, 76] on img at bounding box center [143, 74] width 11 height 11
type input "1"
type input "10"
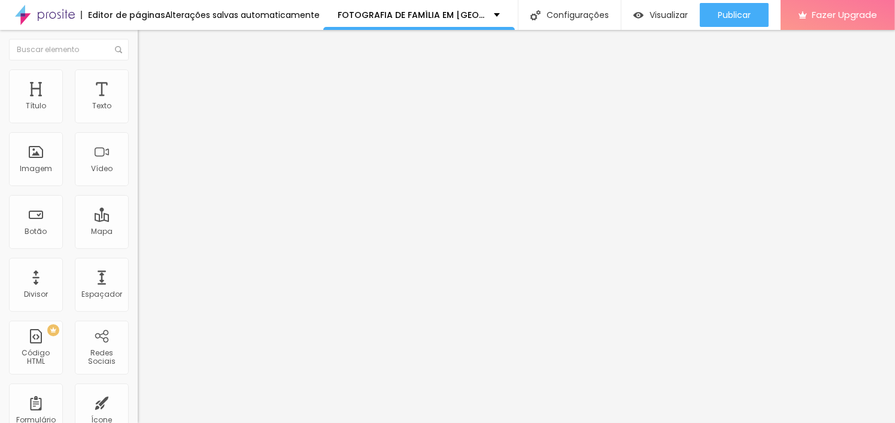
type input "16"
type input "17"
type input "18"
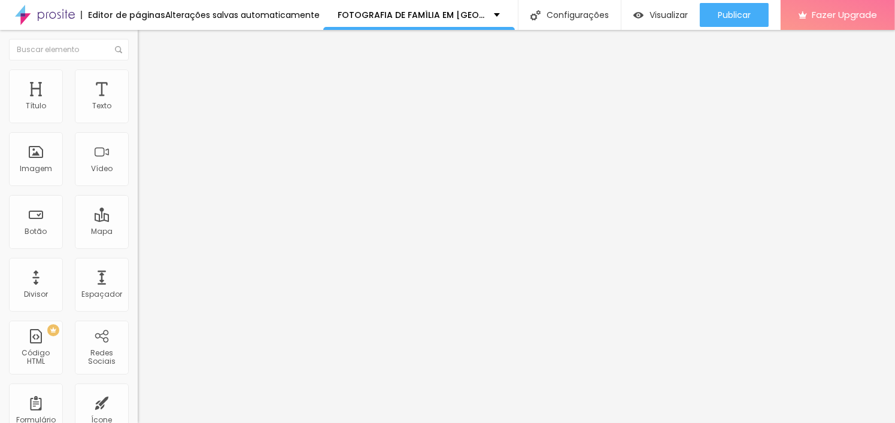
type input "18"
type input "22"
type input "24"
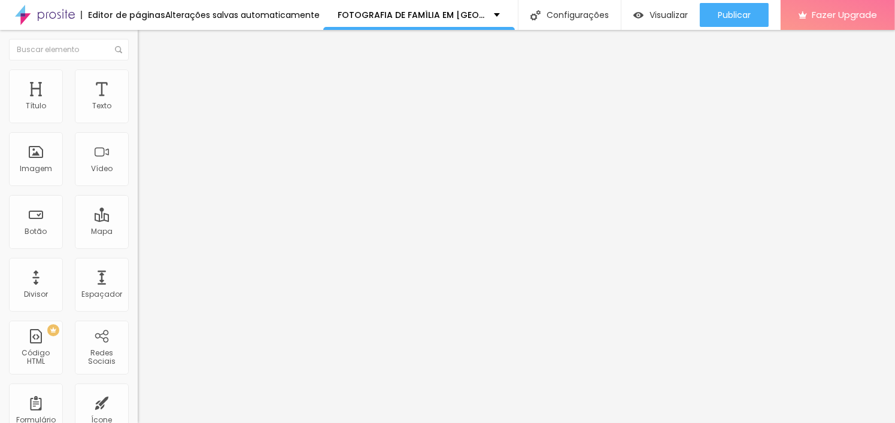
type input "28"
type input "29"
type input "33"
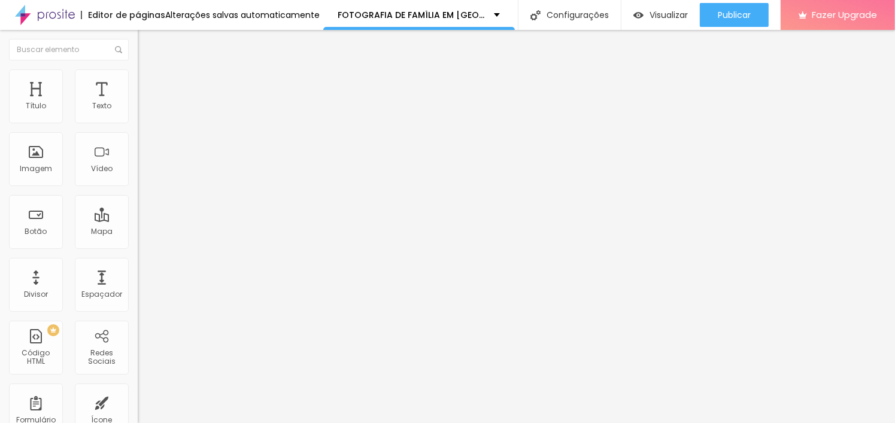
type input "33"
type input "38"
type input "43"
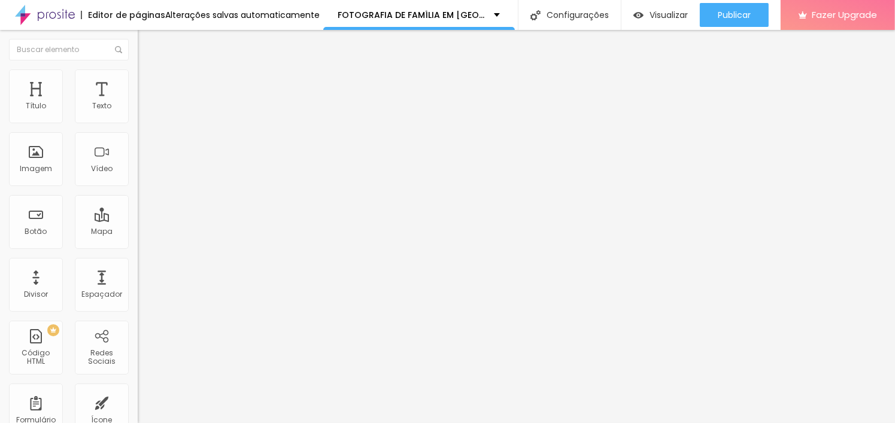
type input "50"
type input "55"
type input "61"
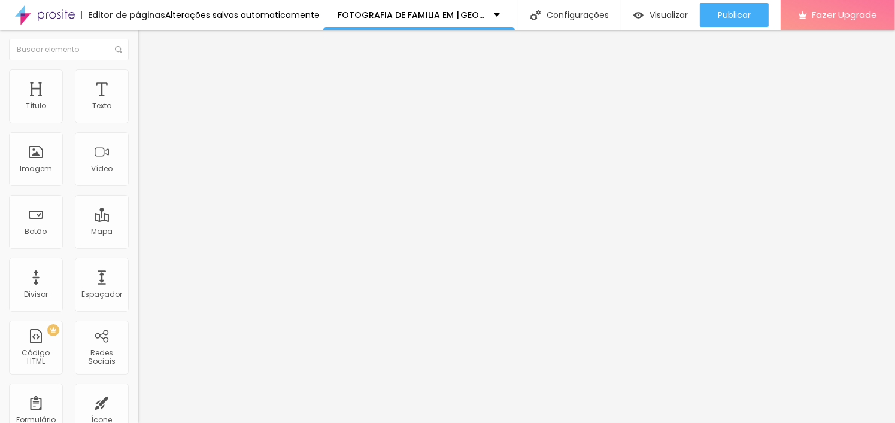
type input "61"
type input "66"
type input "71"
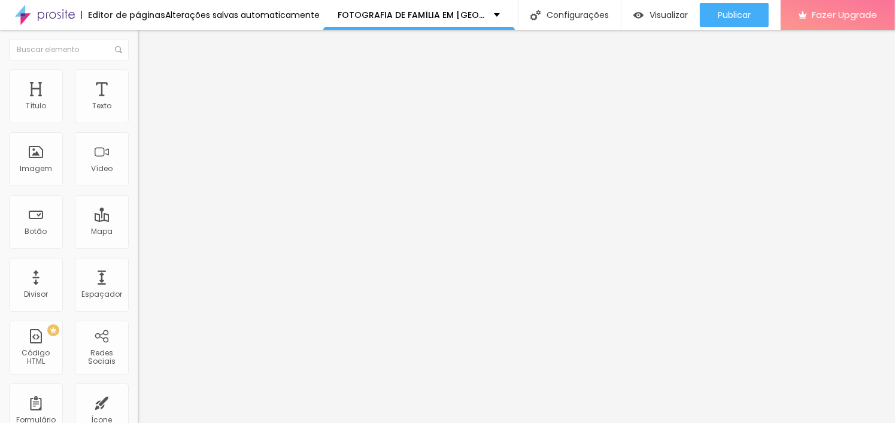
type input "74"
type input "76"
type input "78"
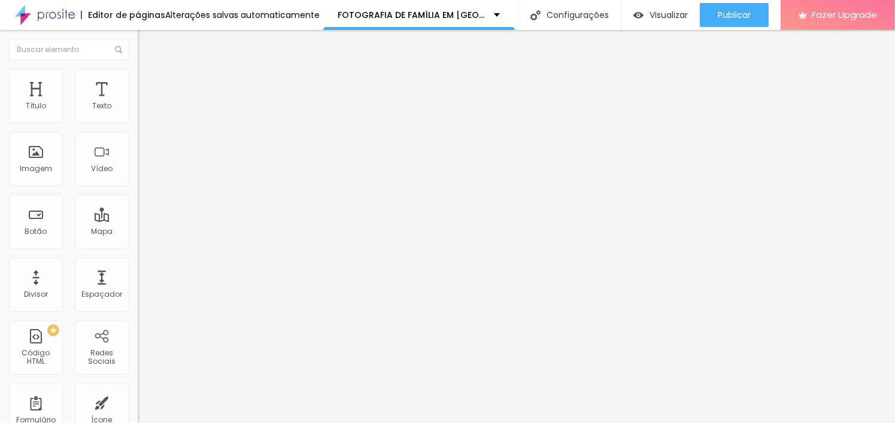
type input "78"
type input "79"
type input "82"
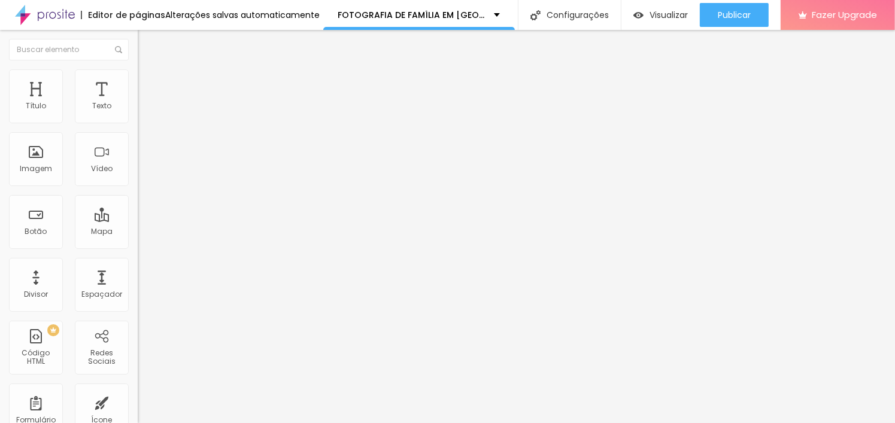
type input "83"
type input "82"
type input "80"
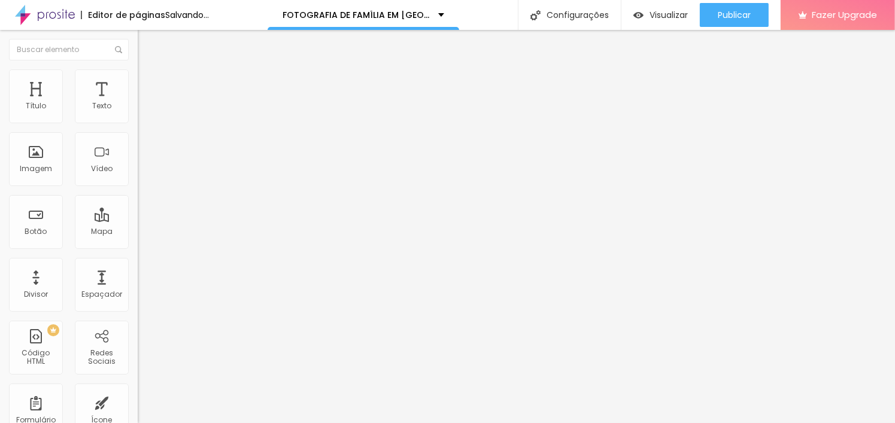
type input "80"
type input "78"
type input "76"
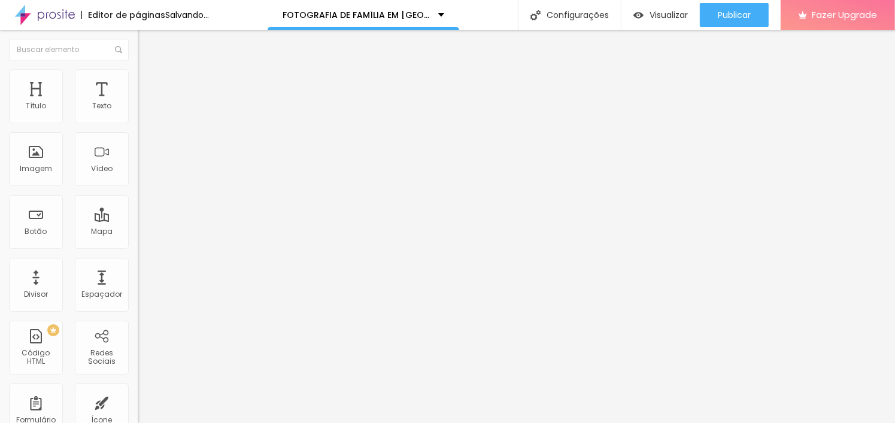
type input "75"
type input "74"
drag, startPoint x: 26, startPoint y: 150, endPoint x: 54, endPoint y: 155, distance: 29.1
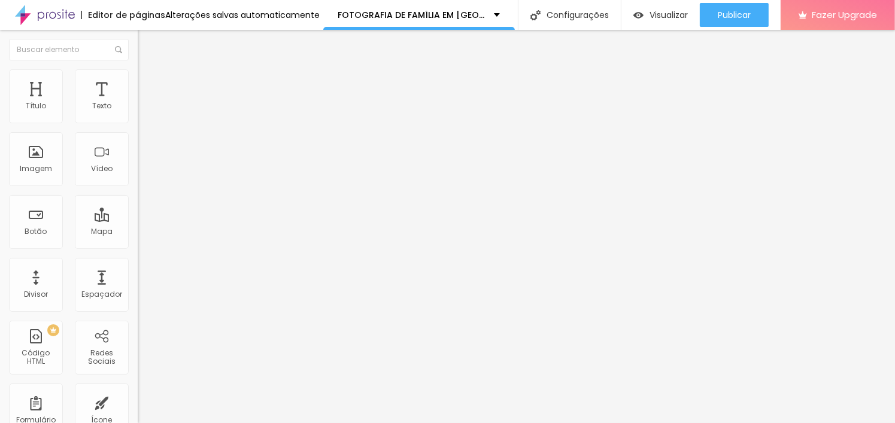
type input "74"
click at [138, 263] on input "range" at bounding box center [176, 268] width 77 height 10
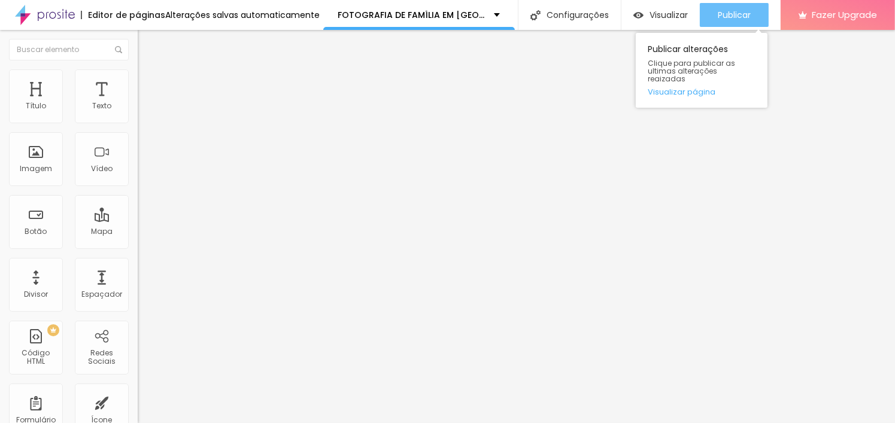
click at [740, 11] on span "Publicar" at bounding box center [733, 15] width 33 height 10
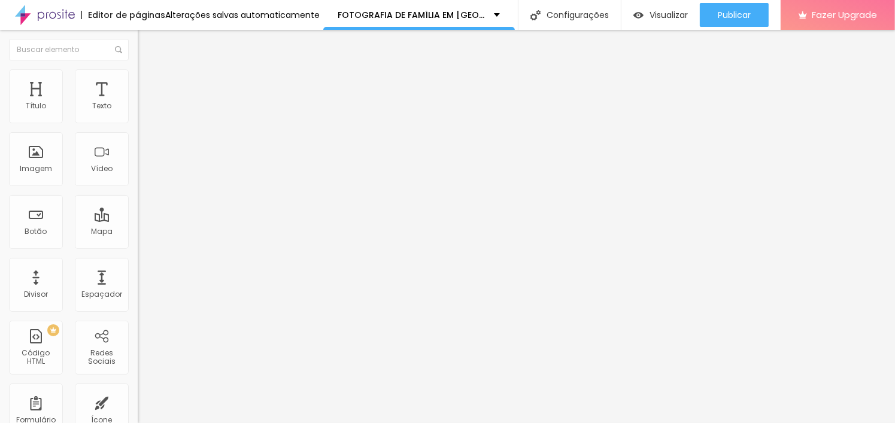
click at [138, 69] on img at bounding box center [143, 74] width 11 height 11
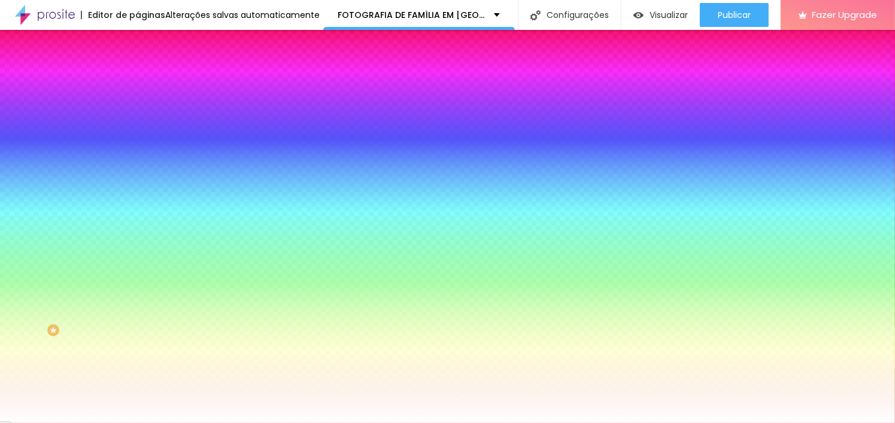
type input "4"
type input "8"
type input "12"
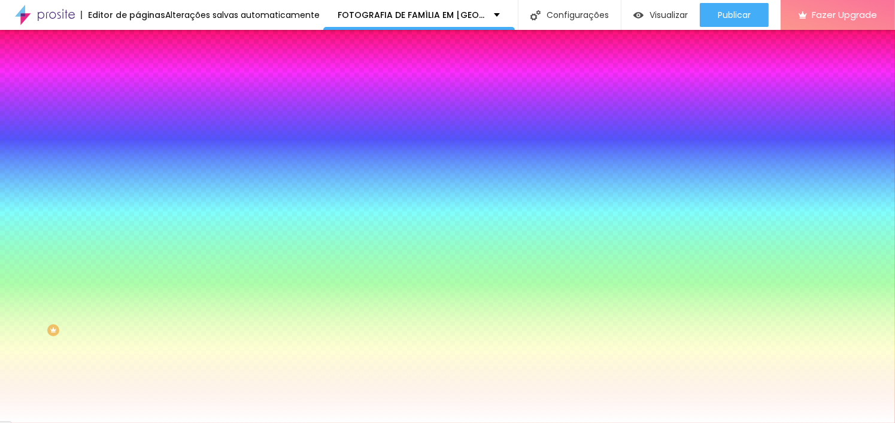
type input "12"
type input "14"
type input "18"
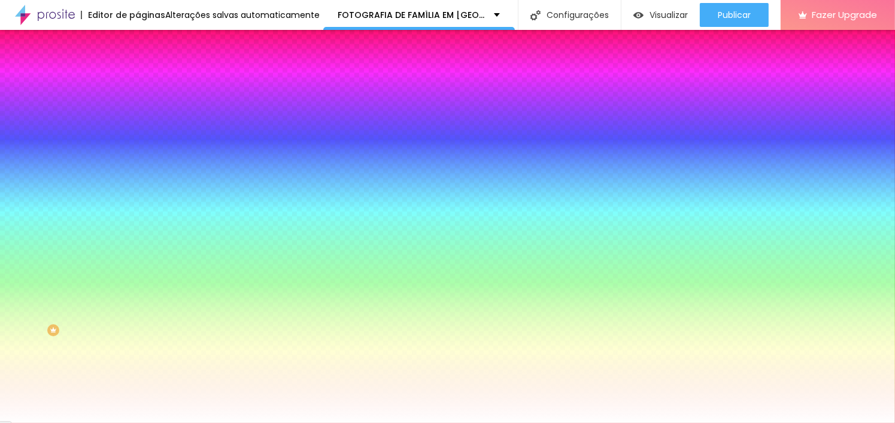
type input "21"
type input "24"
type input "25"
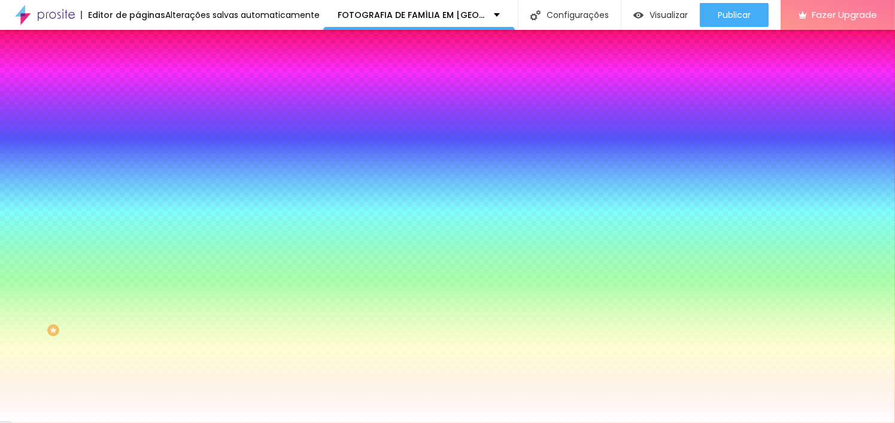
type input "25"
type input "26"
type input "28"
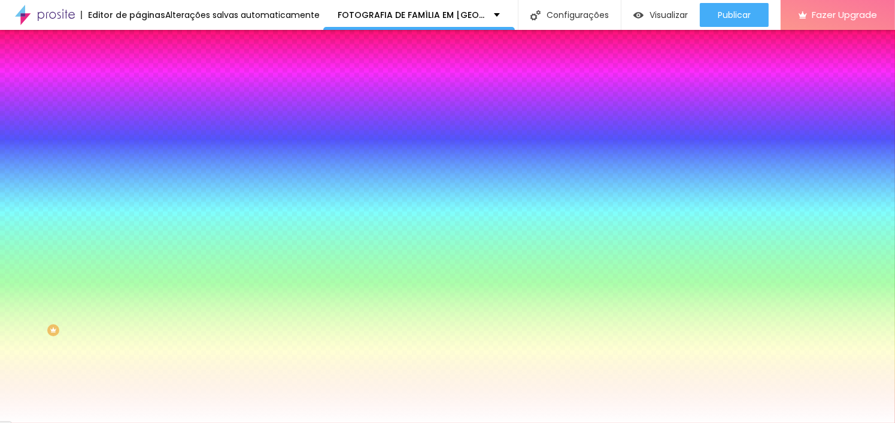
type input "29"
type input "32"
type input "36"
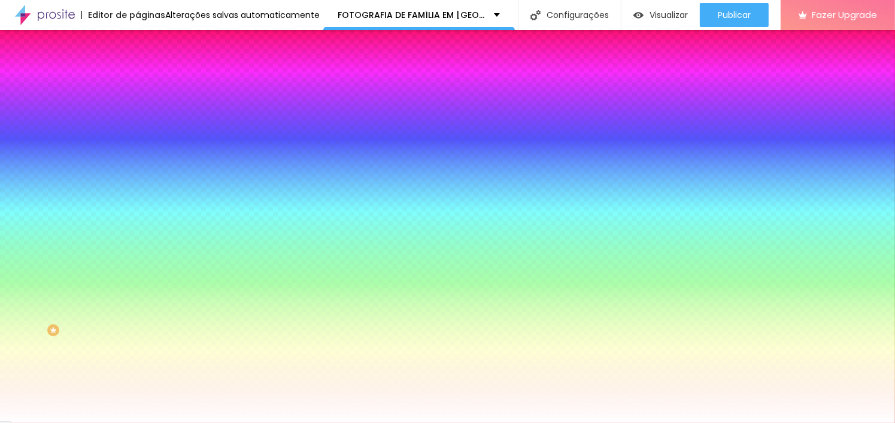
type input "36"
type input "38"
type input "41"
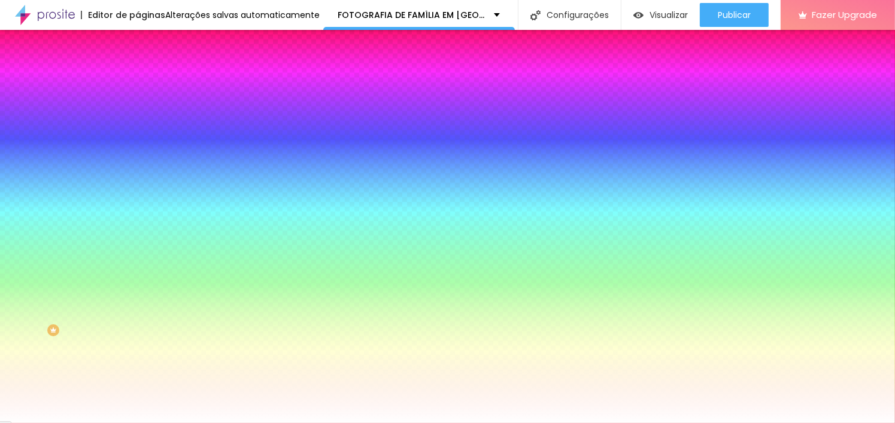
type input "47"
type input "51"
type input "54"
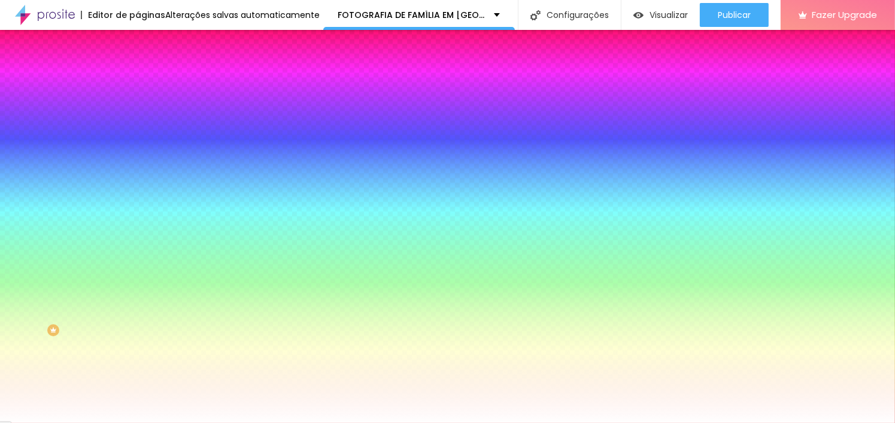
type input "54"
type input "55"
type input "57"
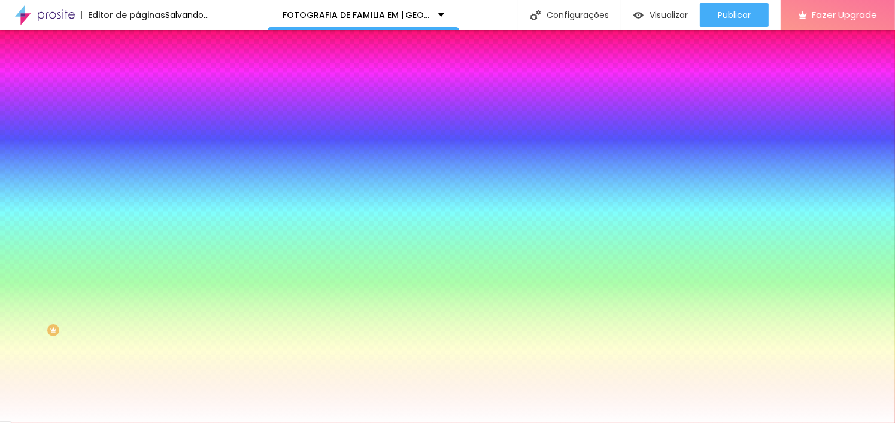
type input "58"
type input "61"
type input "63"
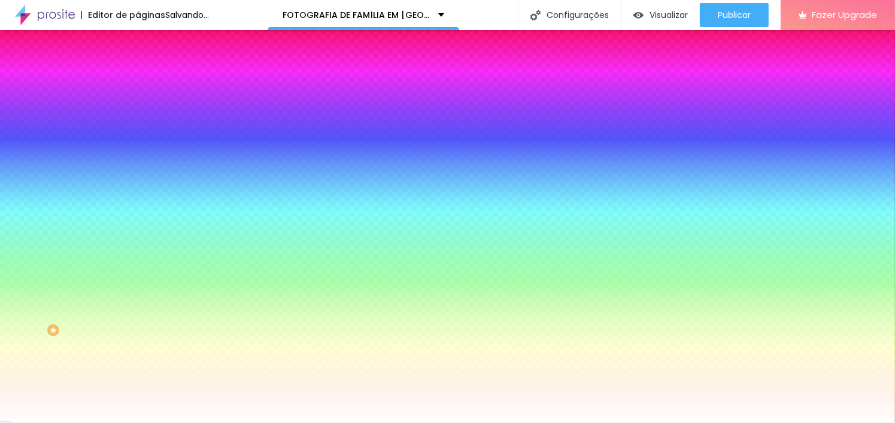
type input "63"
type input "78"
type input "120"
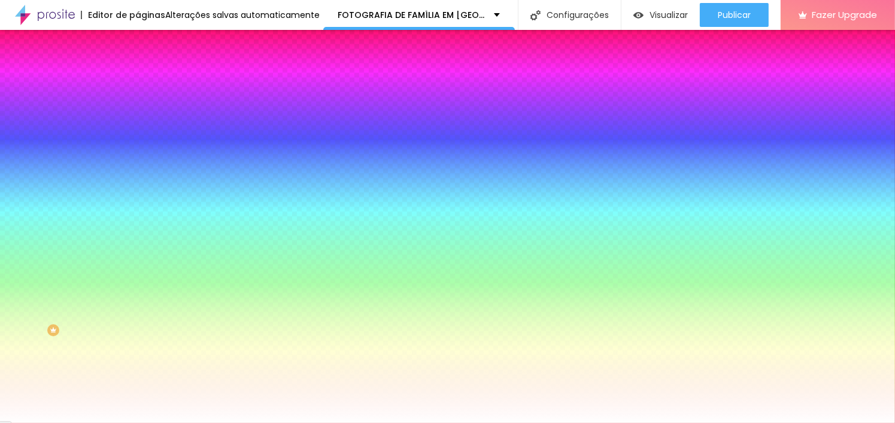
type input "166"
type input "200"
type input "192"
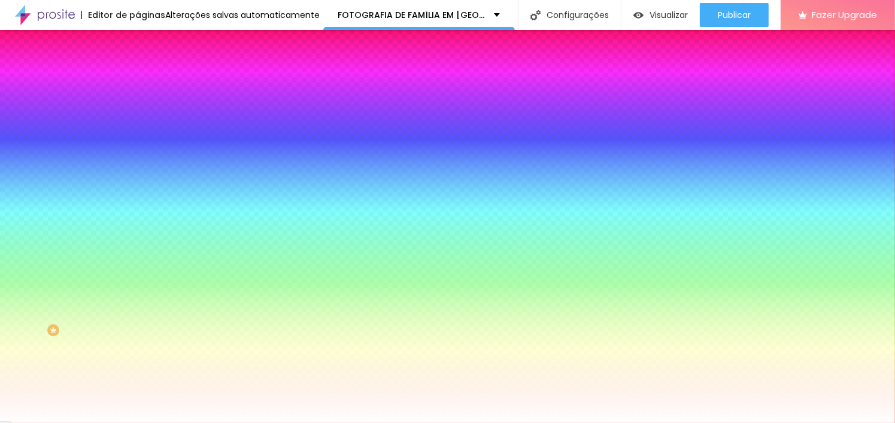
type input "192"
type input "184"
type input "175"
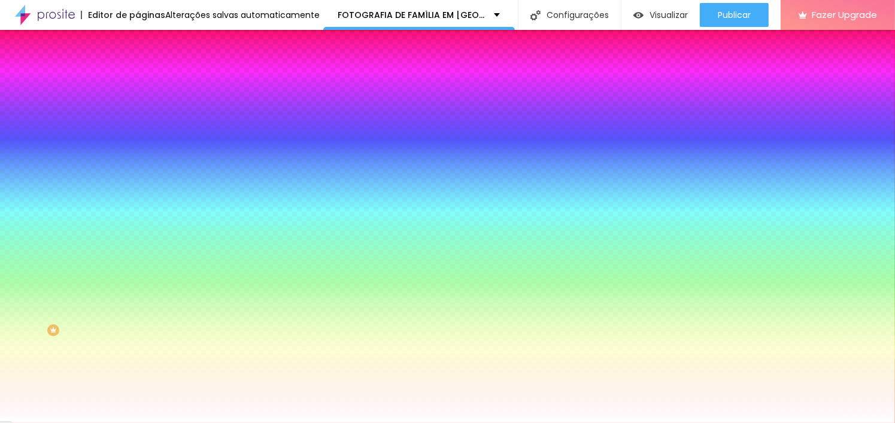
type input "166"
type input "161"
type input "157"
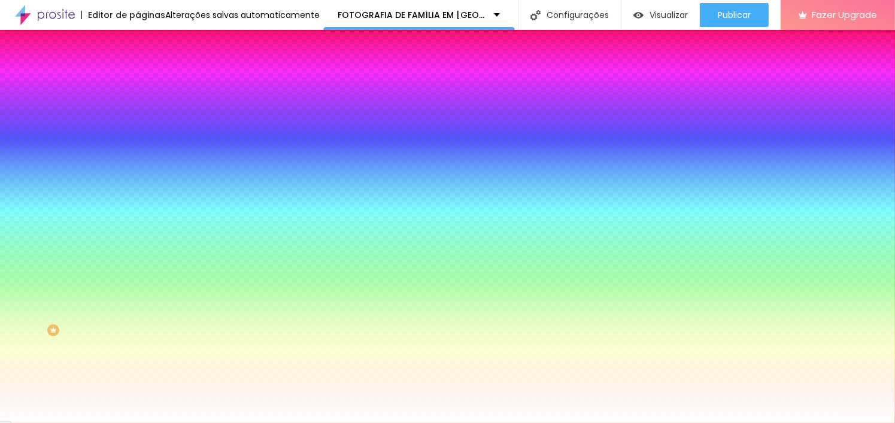
type input "157"
type input "153"
type input "151"
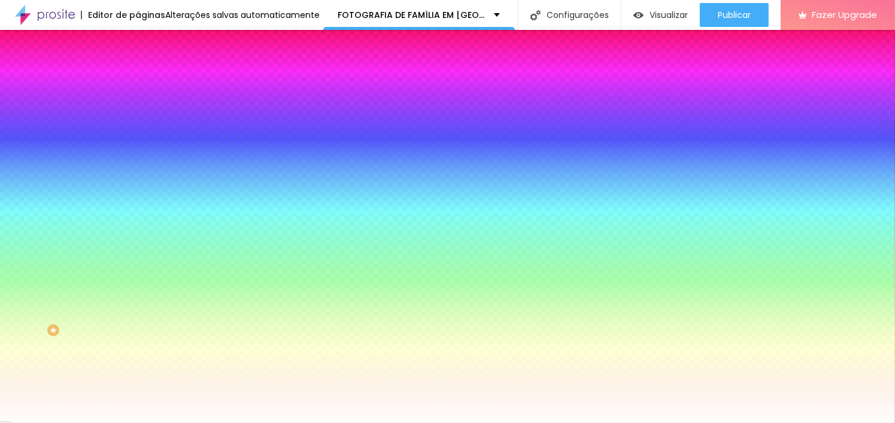
type input "147"
type input "145"
type input "140"
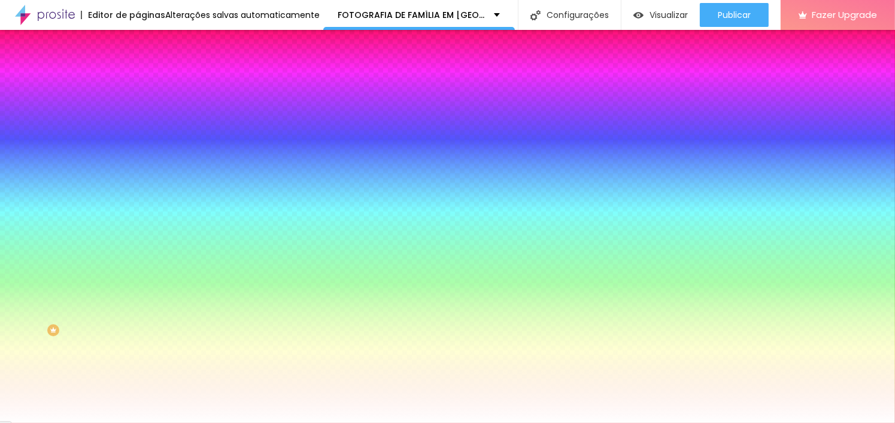
type input "140"
type input "133"
type input "128"
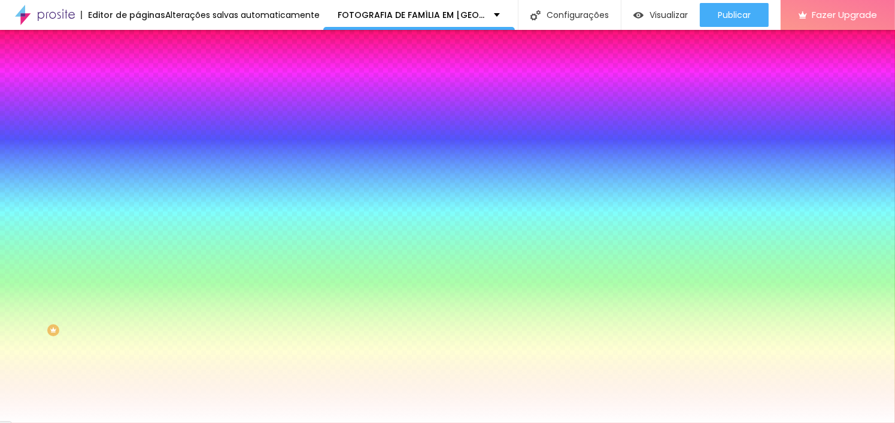
type input "122"
type input "113"
type input "109"
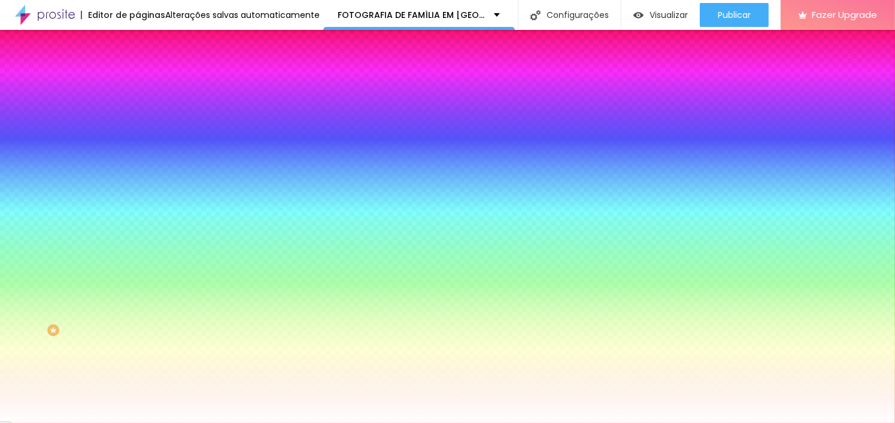
type input "109"
type input "107"
type input "101"
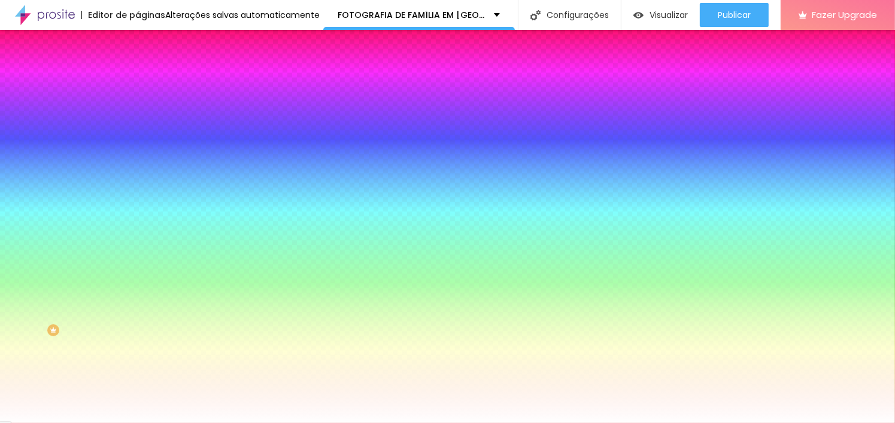
type input "93"
type input "87"
type input "84"
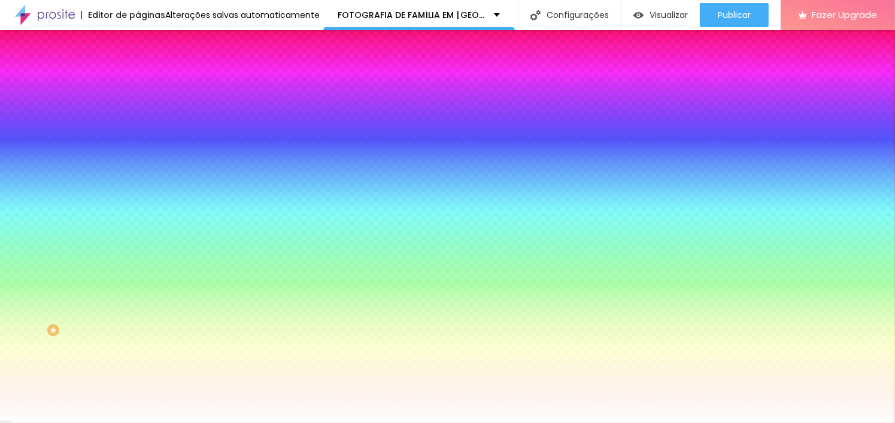
type input "84"
type input "80"
type input "74"
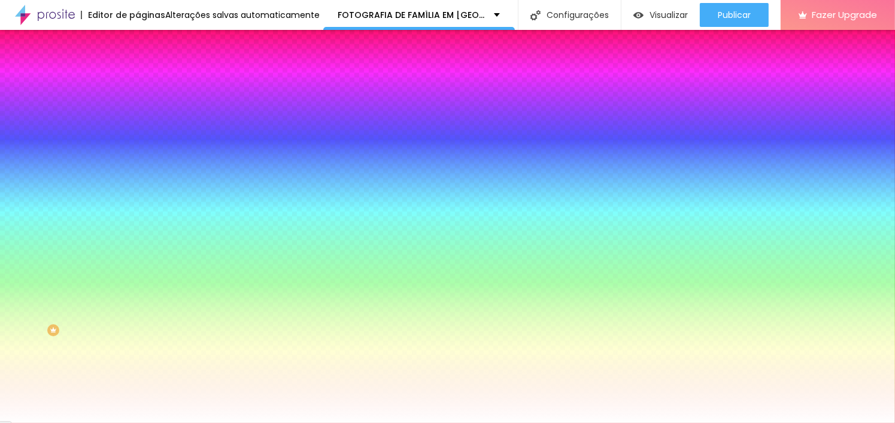
type input "67"
type input "57"
type input "49"
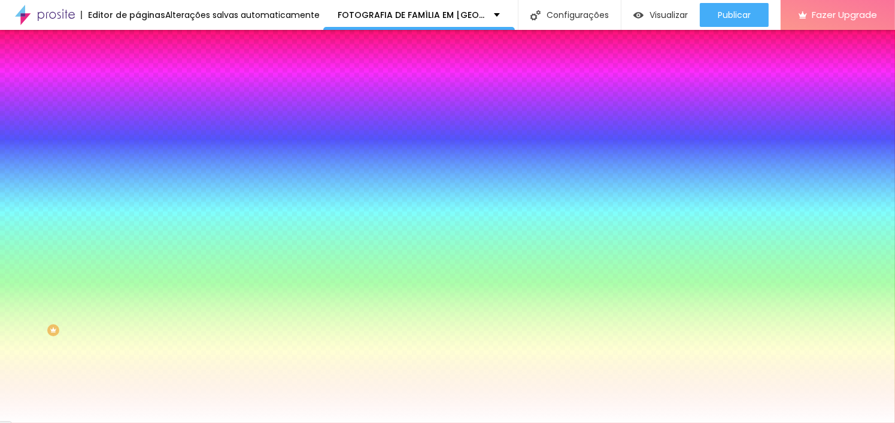
type input "49"
type input "45"
drag, startPoint x: 26, startPoint y: 144, endPoint x: 44, endPoint y: 152, distance: 20.1
type input "45"
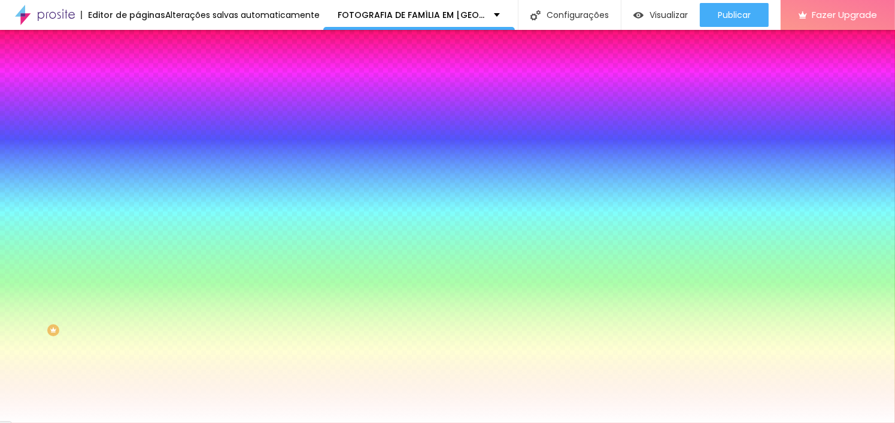
click at [138, 265] on input "range" at bounding box center [176, 270] width 77 height 10
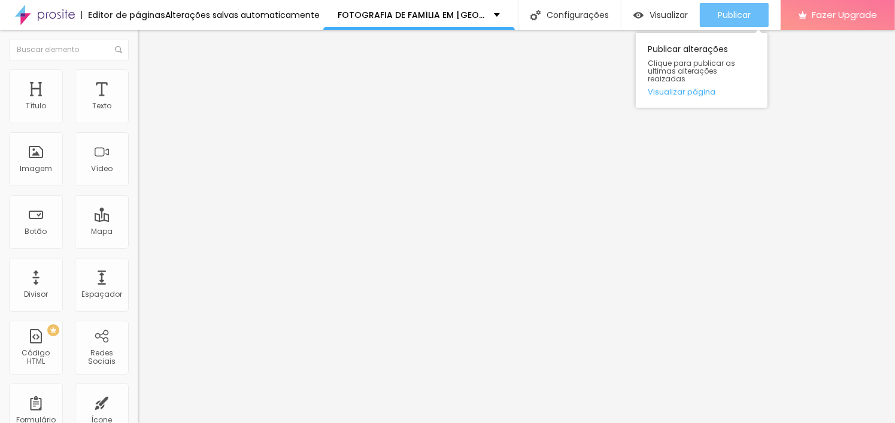
click at [750, 23] on div "Publicar" at bounding box center [733, 15] width 33 height 24
click at [708, 14] on button "Publicar" at bounding box center [733, 15] width 69 height 24
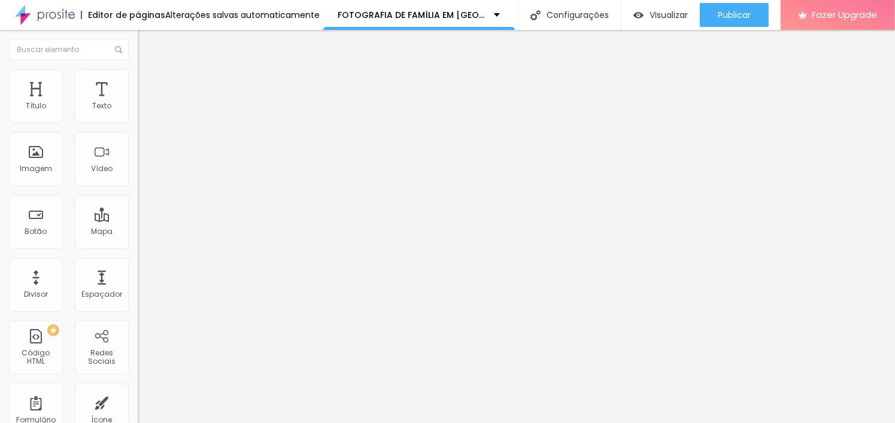
click at [138, 187] on span "Original" at bounding box center [152, 182] width 29 height 10
click at [138, 194] on span "Cinema" at bounding box center [153, 189] width 30 height 10
click at [148, 82] on span "Estilo" at bounding box center [157, 77] width 19 height 10
type input "95"
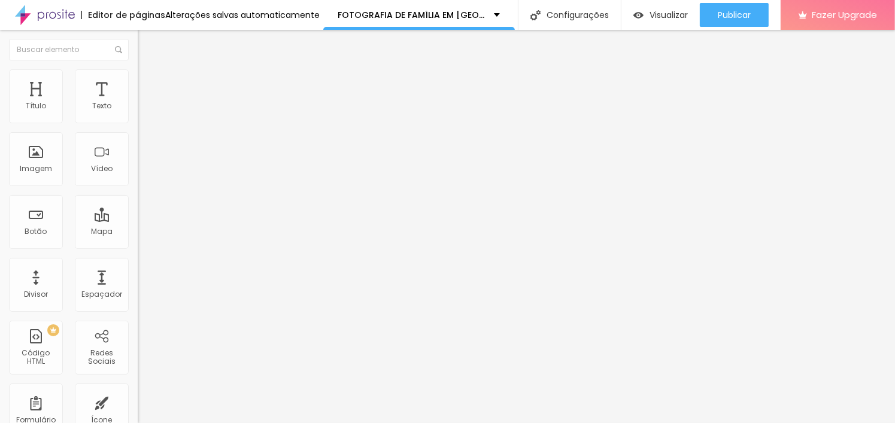
type input "90"
type input "85"
type input "80"
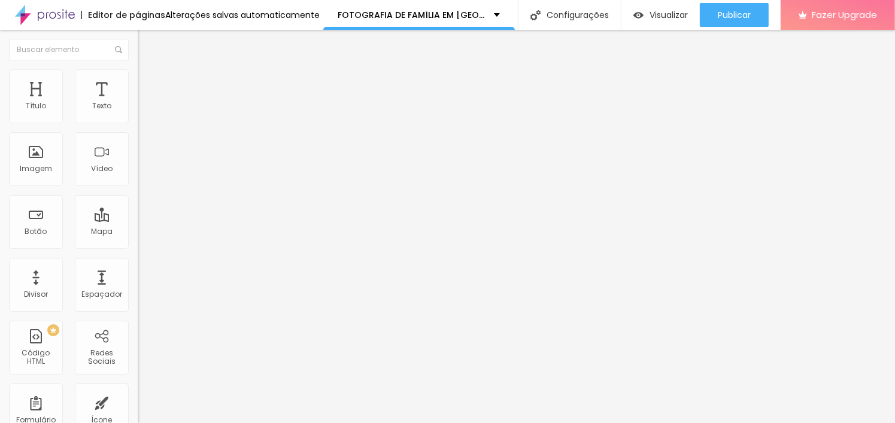
type input "80"
type input "75"
type input "70"
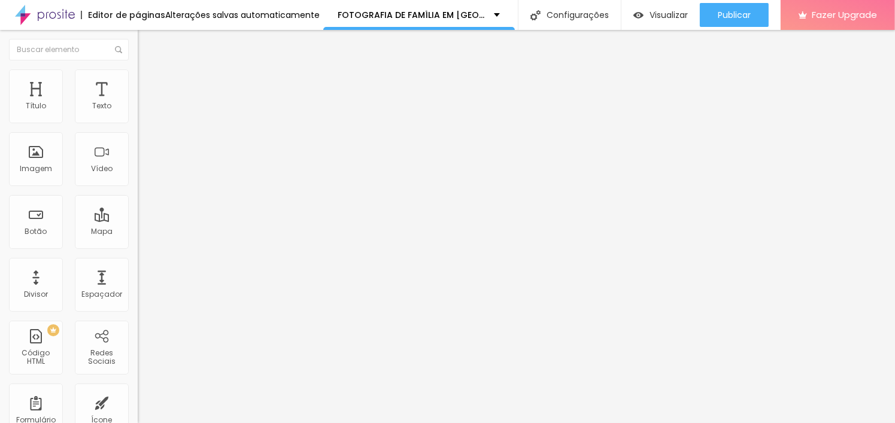
type input "65"
type input "60"
type input "55"
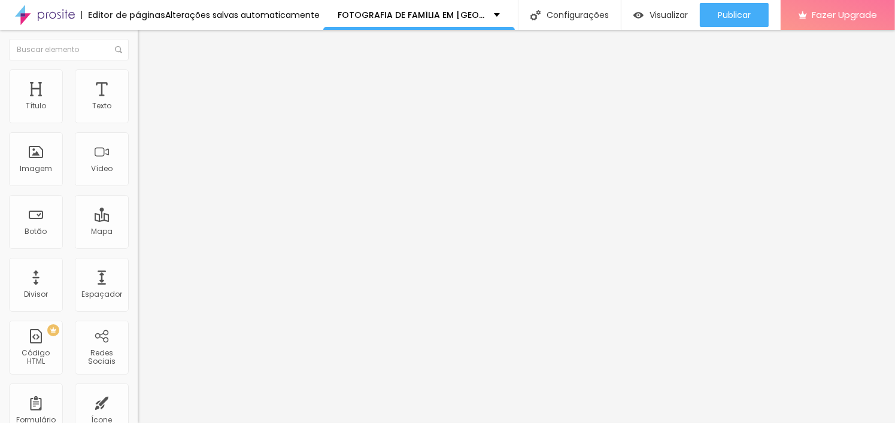
type input "55"
type input "50"
type input "45"
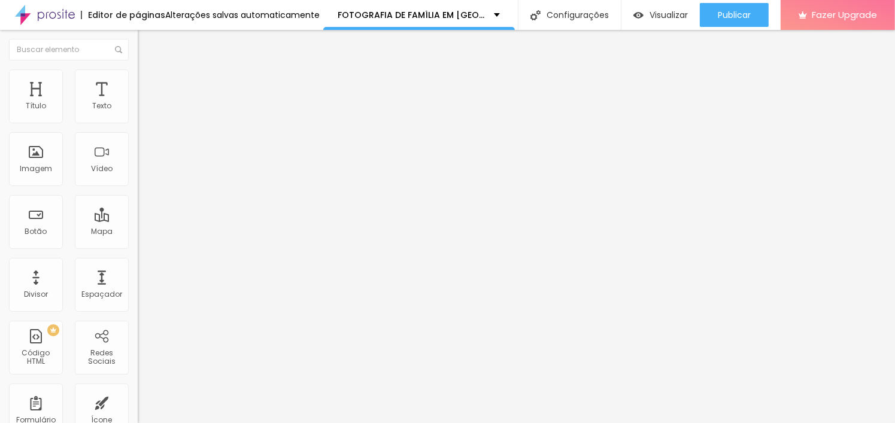
type input "40"
type input "35"
type input "30"
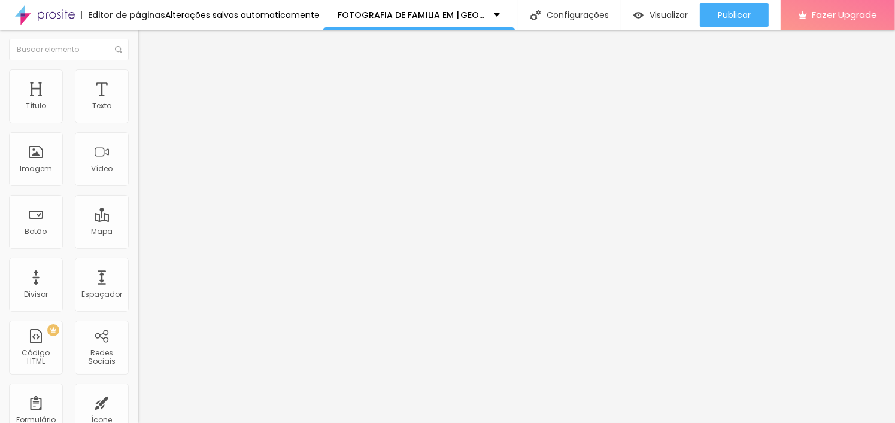
type input "30"
type input "25"
type input "20"
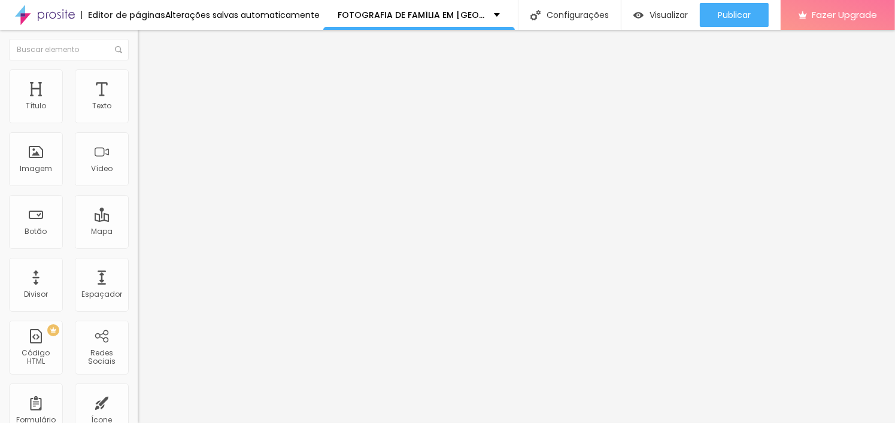
type input "15"
type input "10"
type input "15"
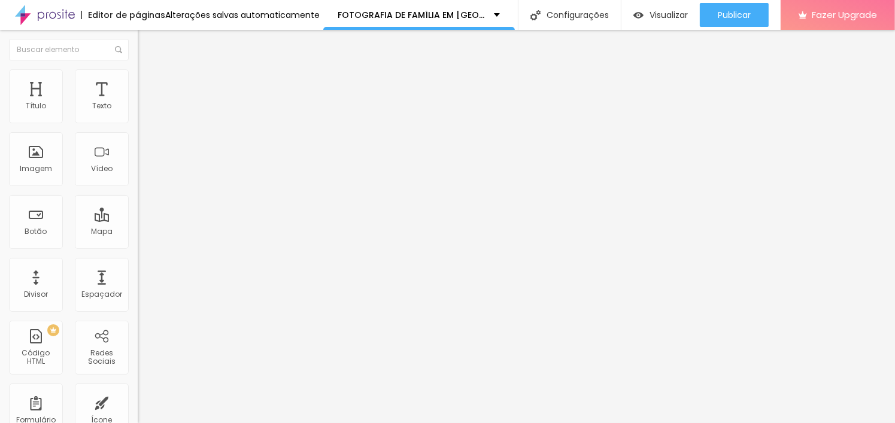
type input "15"
type input "20"
type input "25"
drag, startPoint x: 120, startPoint y: 129, endPoint x: 35, endPoint y: 124, distance: 85.7
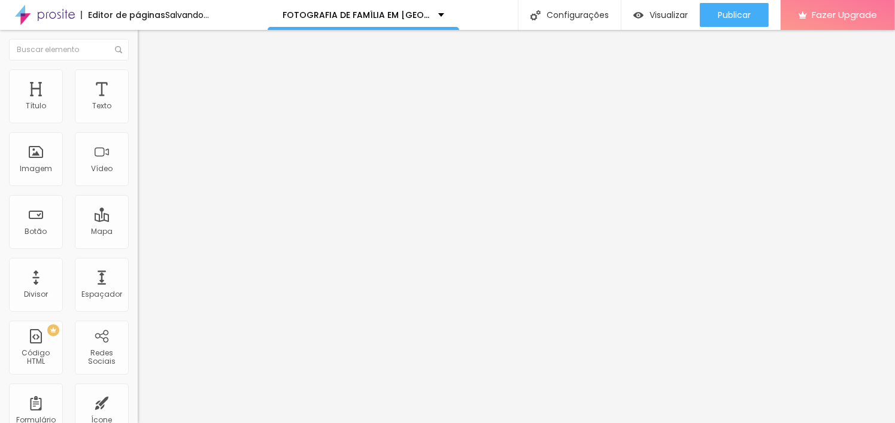
type input "25"
click at [138, 123] on input "range" at bounding box center [176, 118] width 77 height 10
type input "30"
drag, startPoint x: 33, startPoint y: 126, endPoint x: 41, endPoint y: 124, distance: 8.1
type input "30"
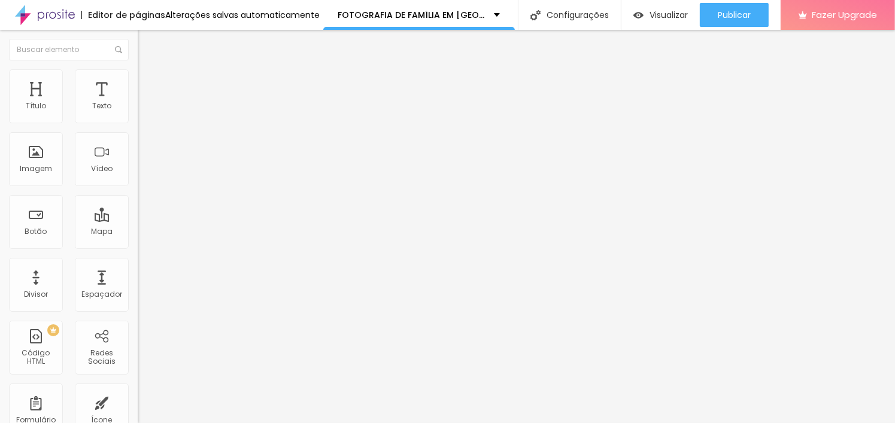
click at [138, 123] on input "range" at bounding box center [176, 118] width 77 height 10
click at [138, 69] on li "Conteúdo" at bounding box center [207, 63] width 138 height 12
click at [138, 103] on span "Adicionar imagem" at bounding box center [176, 98] width 77 height 10
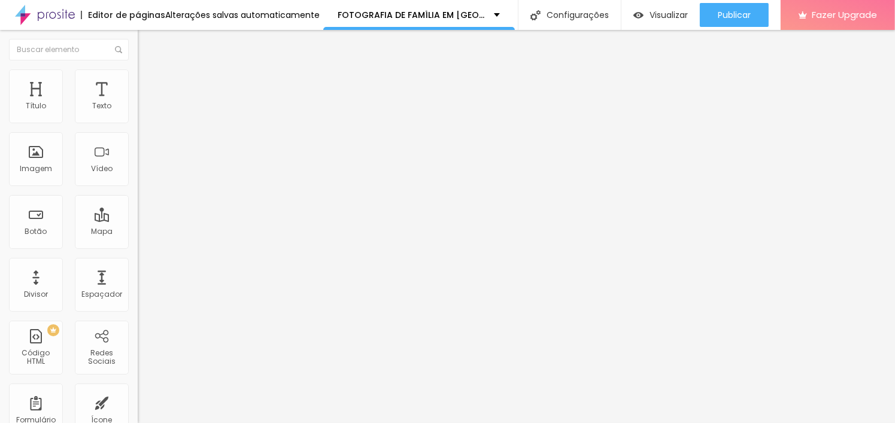
click at [138, 151] on img at bounding box center [142, 147] width 8 height 8
click at [138, 161] on img at bounding box center [142, 157] width 8 height 8
click at [138, 172] on div at bounding box center [207, 167] width 138 height 10
click at [138, 172] on div at bounding box center [207, 157] width 138 height 29
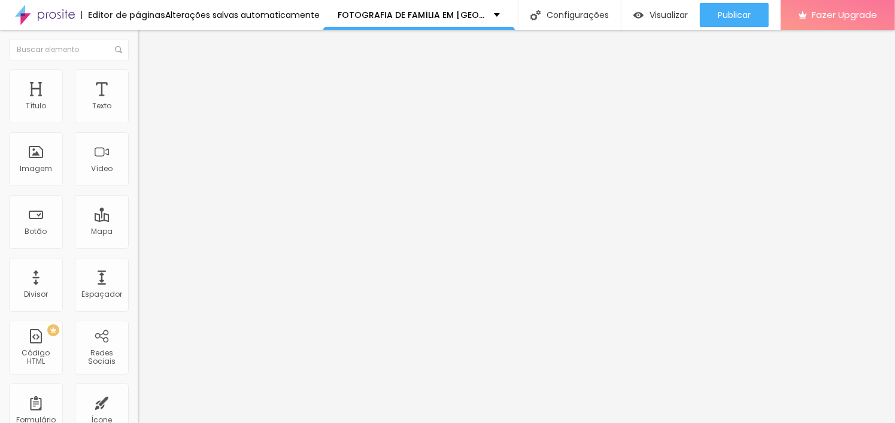
click at [138, 162] on div at bounding box center [207, 158] width 138 height 10
click at [148, 83] on span "Estilo" at bounding box center [157, 77] width 19 height 10
type input "35"
click at [138, 123] on input "range" at bounding box center [176, 118] width 77 height 10
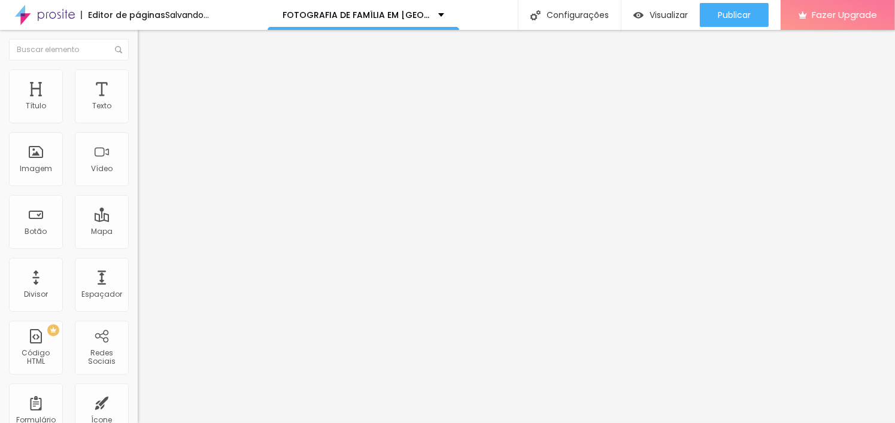
type input "1"
type input "4"
type input "8"
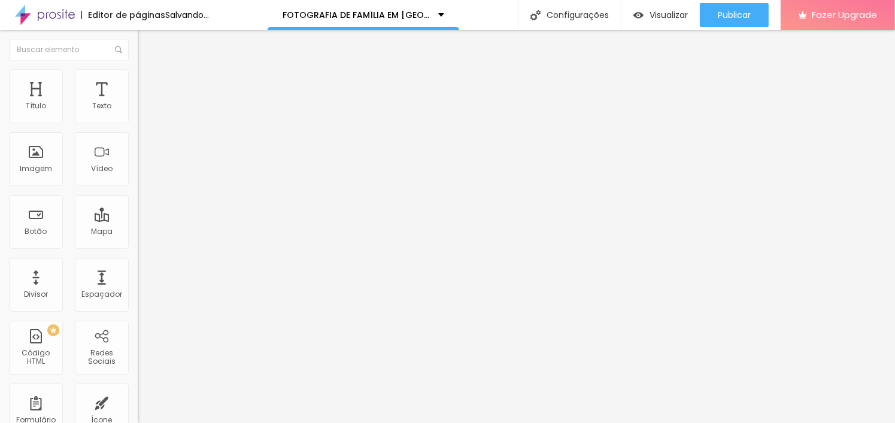
type input "8"
type input "13"
type input "18"
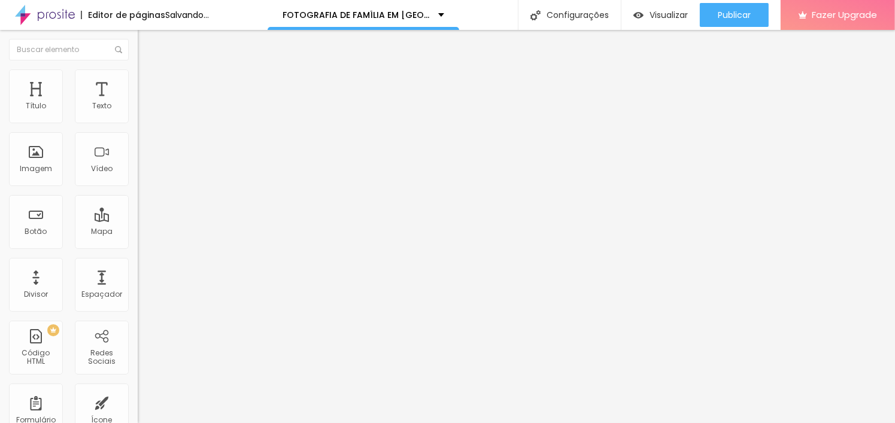
type input "22"
type input "29"
type input "30"
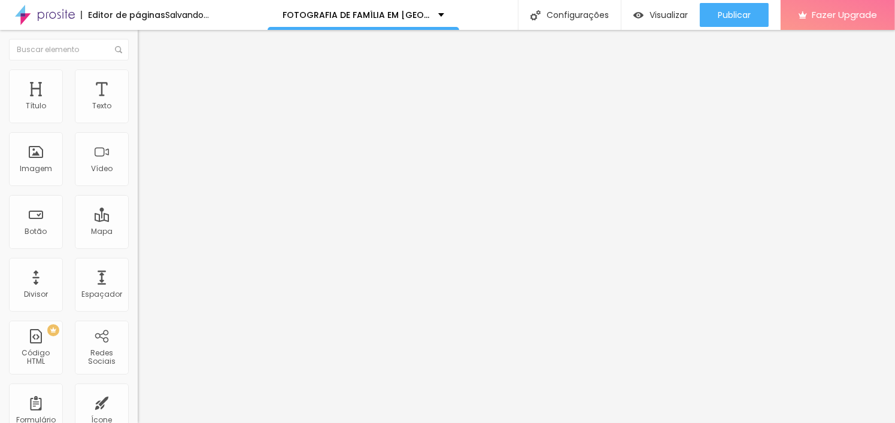
type input "30"
type input "33"
type input "34"
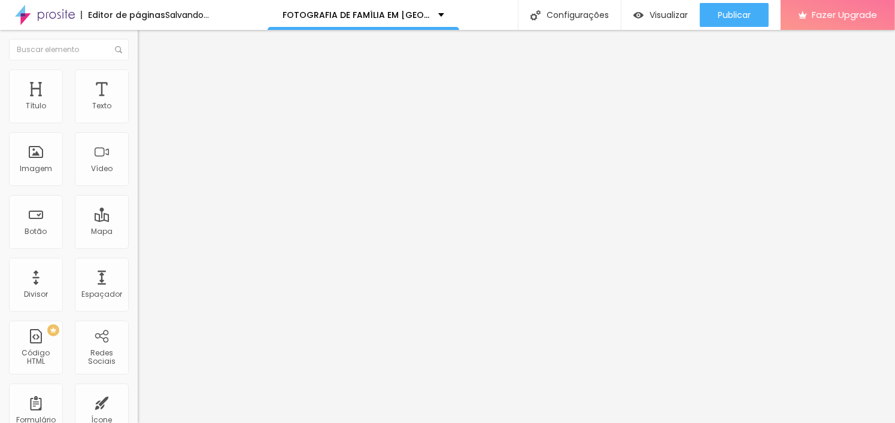
type input "37"
type input "41"
type input "45"
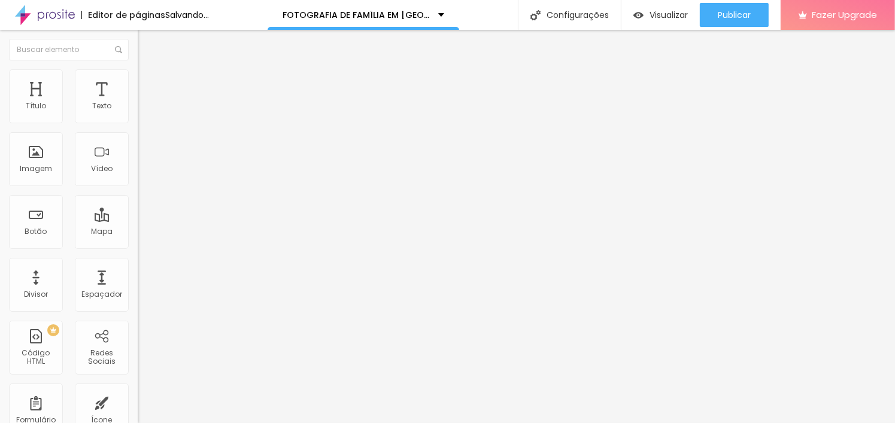
type input "45"
type input "50"
type input "55"
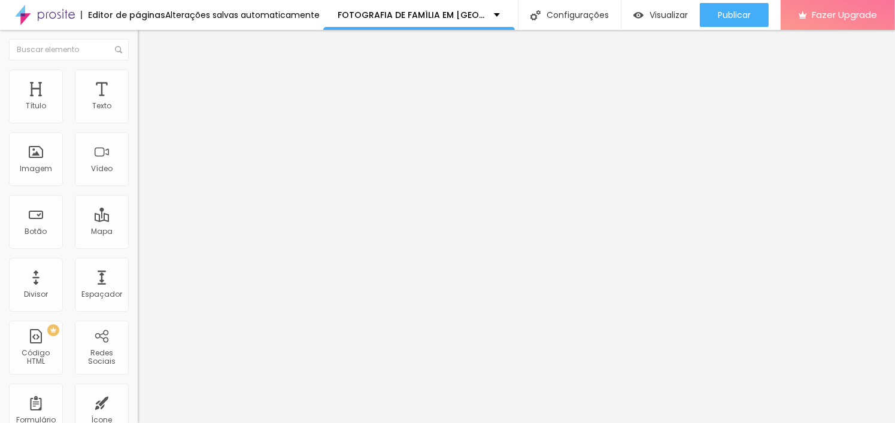
type input "61"
type input "63"
type input "59"
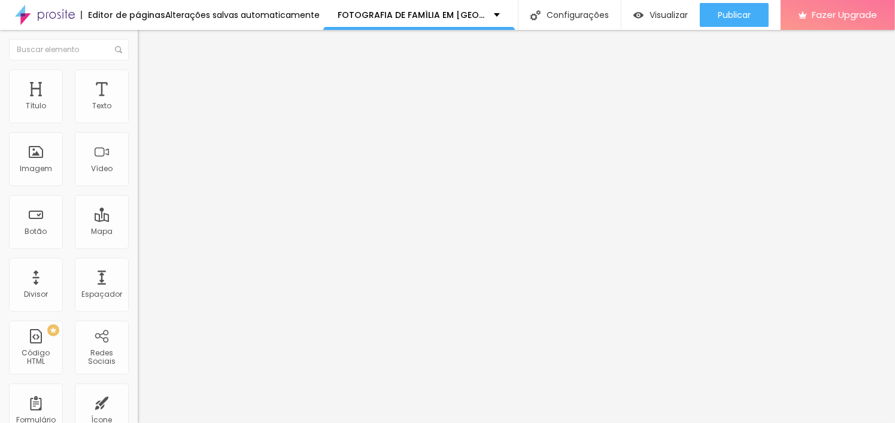
type input "59"
type input "58"
type input "55"
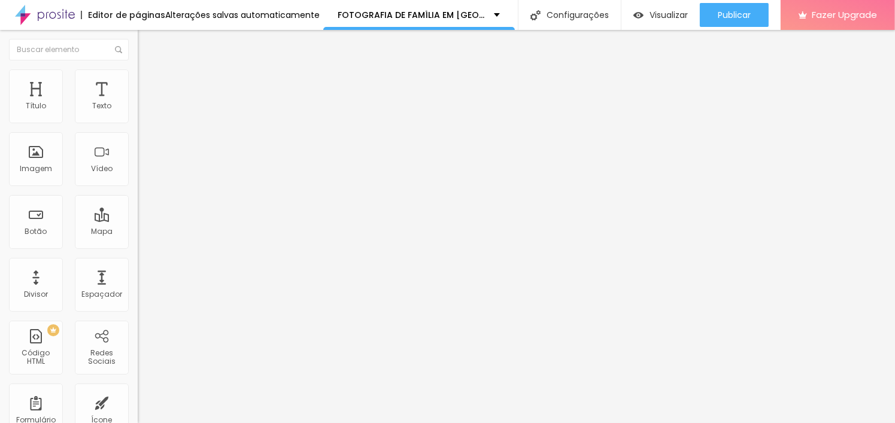
type input "54"
type input "51"
type input "49"
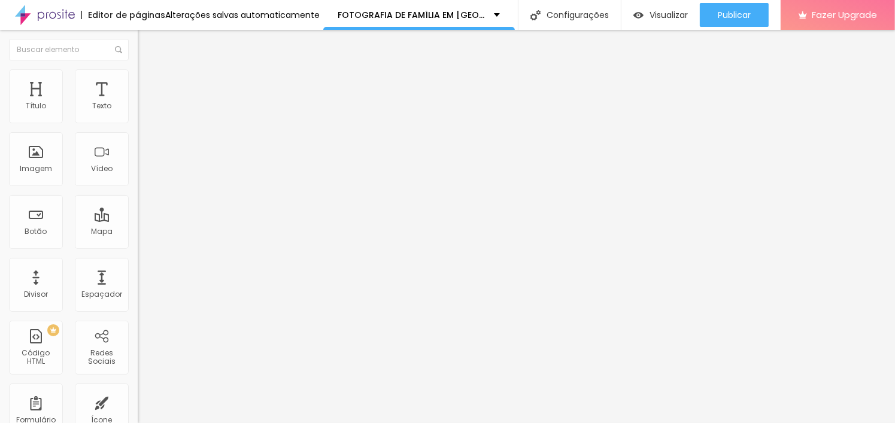
type input "49"
type input "47"
type input "46"
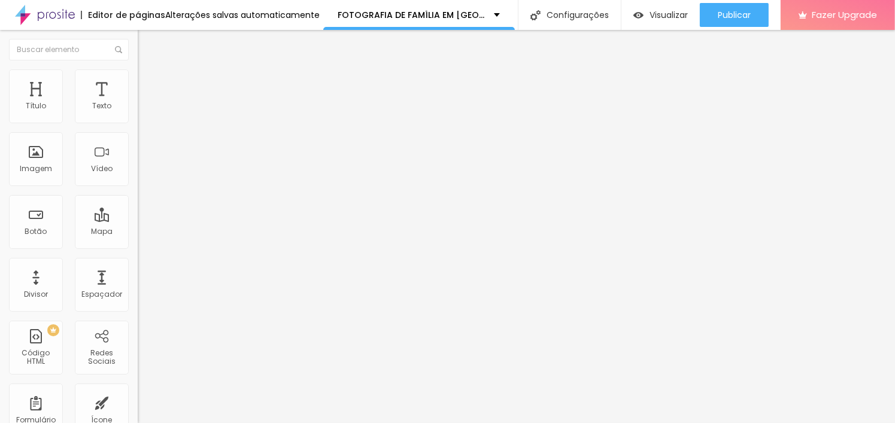
type input "43"
type input "42"
type input "39"
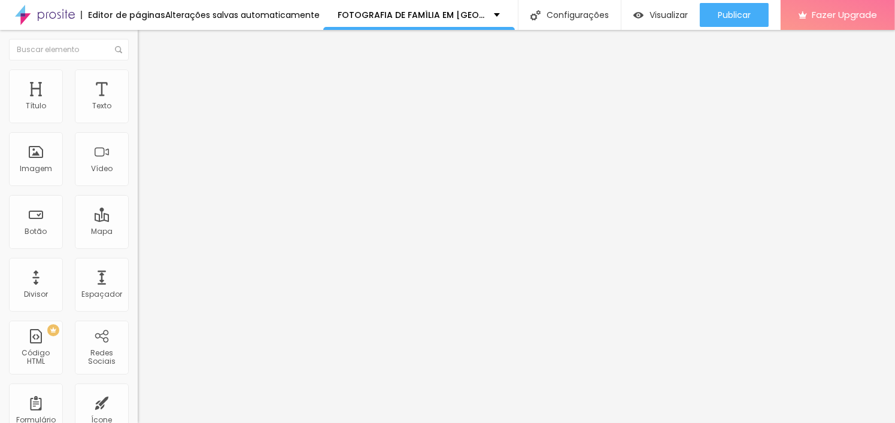
type input "39"
type input "36"
type input "34"
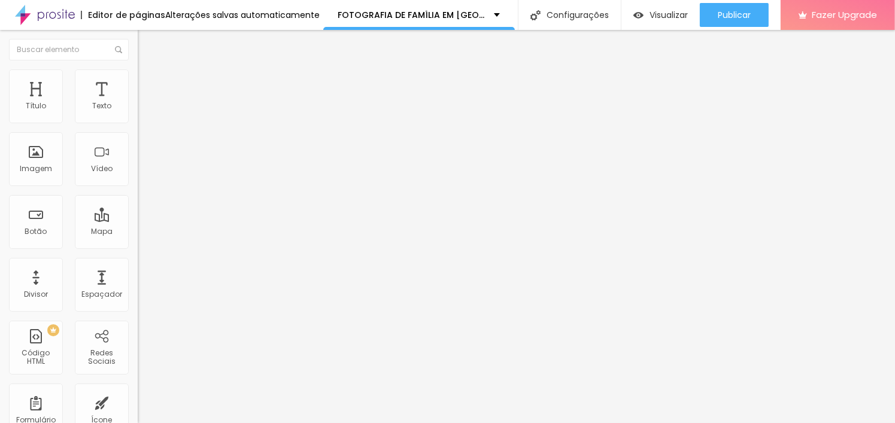
type input "33"
type input "32"
type input "30"
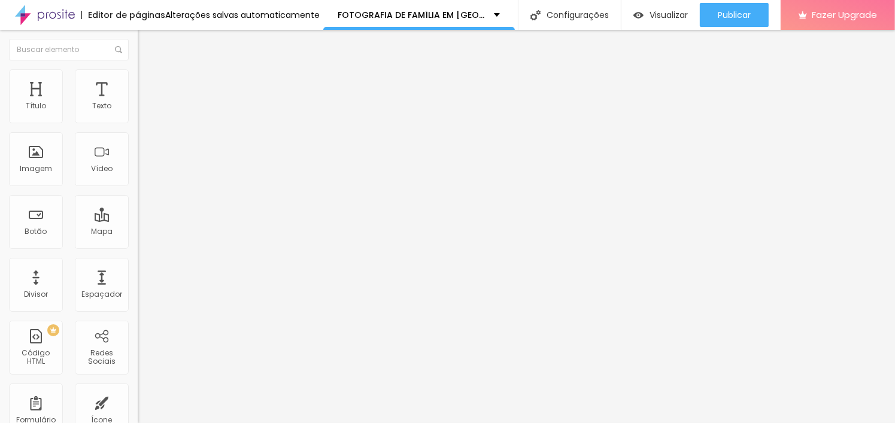
type input "30"
drag, startPoint x: 27, startPoint y: 148, endPoint x: 39, endPoint y: 148, distance: 12.0
type input "30"
click at [138, 263] on input "range" at bounding box center [176, 268] width 77 height 10
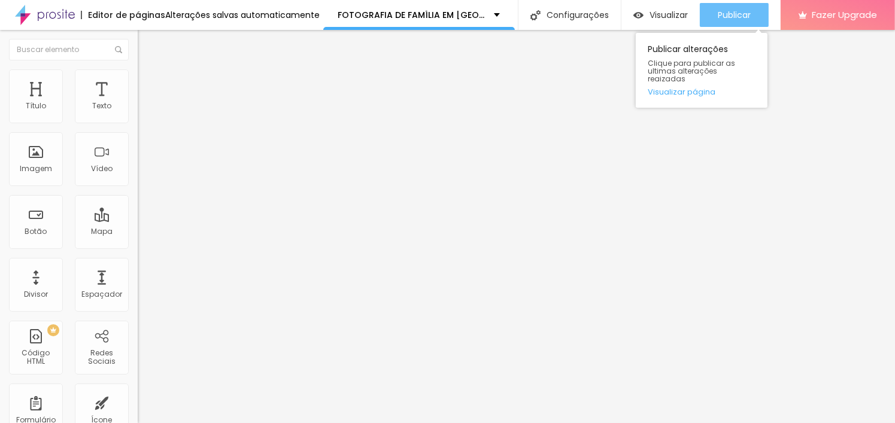
click at [720, 19] on span "Publicar" at bounding box center [733, 15] width 33 height 10
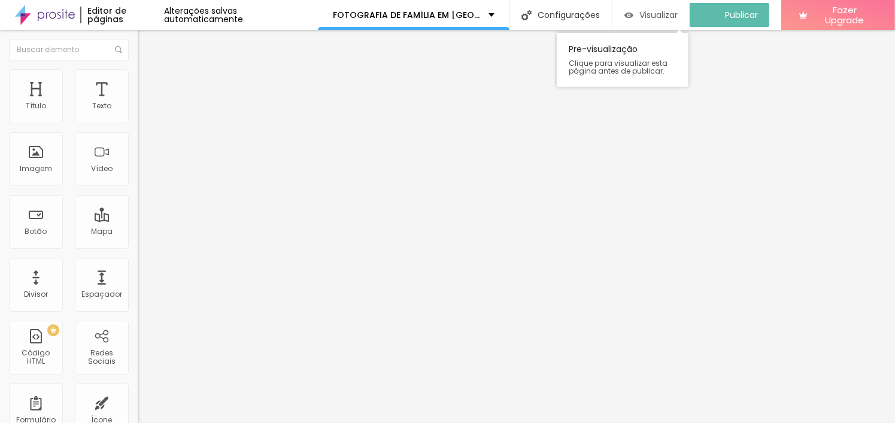
click at [663, 4] on div "Visualizar" at bounding box center [651, 15] width 54 height 24
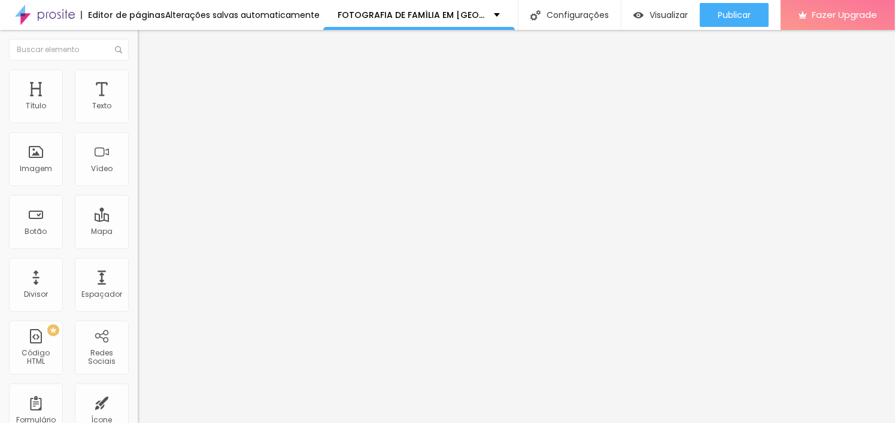
type input "25"
type input "22"
type input "14"
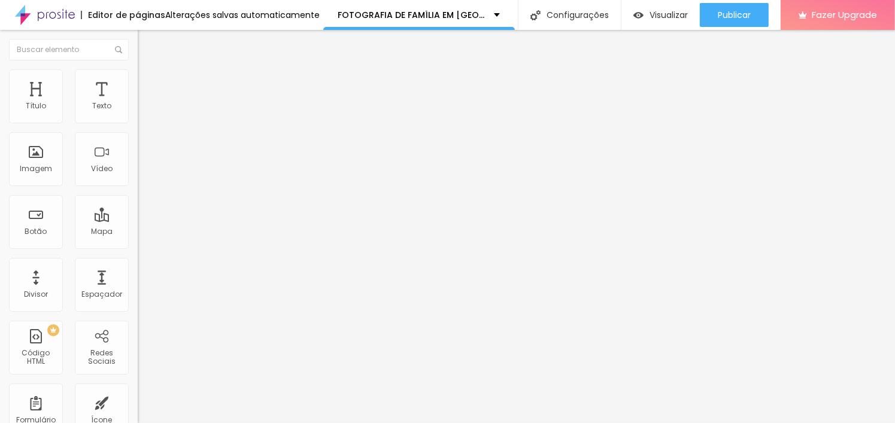
type input "14"
type input "15"
type input "21"
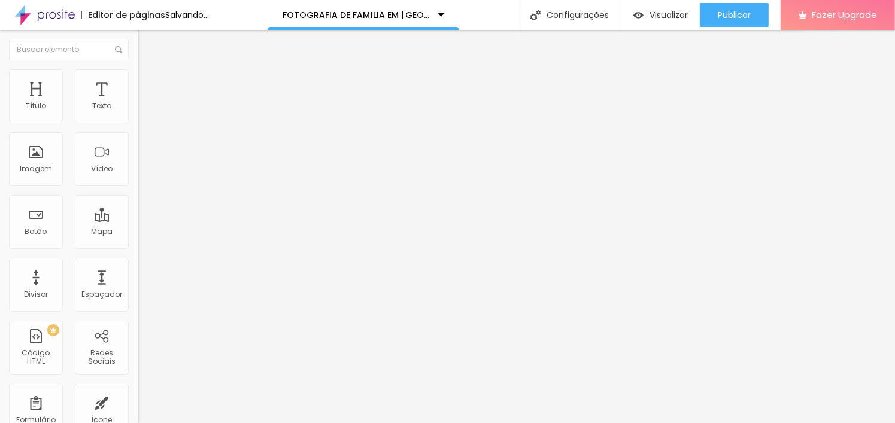
type input "21"
click at [138, 284] on input "range" at bounding box center [176, 289] width 77 height 10
type input "0.5"
drag, startPoint x: 33, startPoint y: 299, endPoint x: 14, endPoint y: 294, distance: 19.7
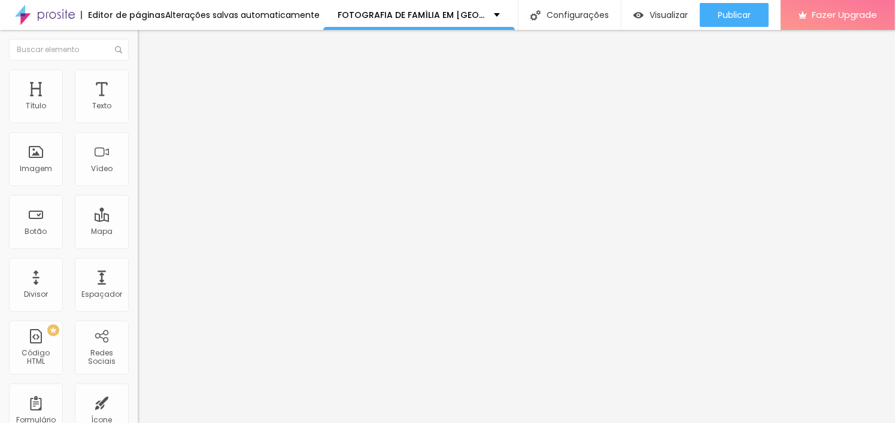
type input "0.5"
type input "1"
type input "0"
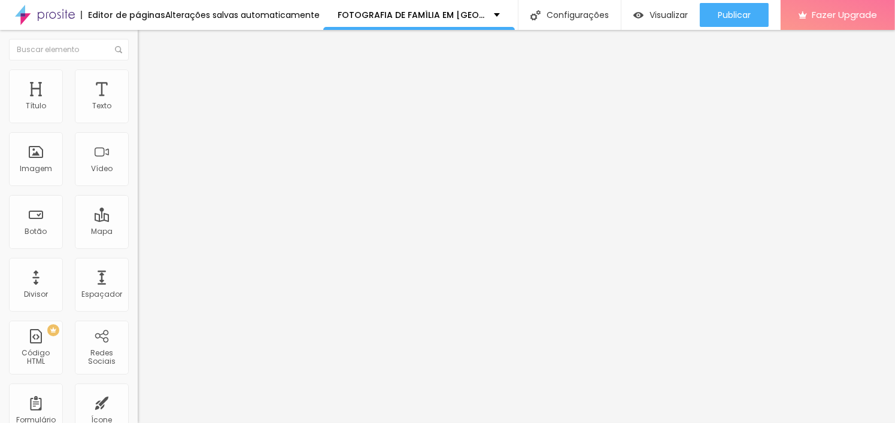
type input "0"
type input "1"
type input "2"
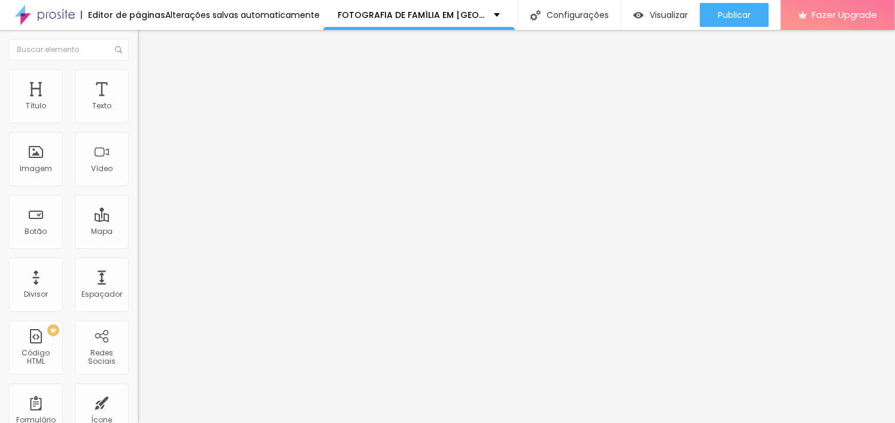
type input "3"
type input "2"
type input "1"
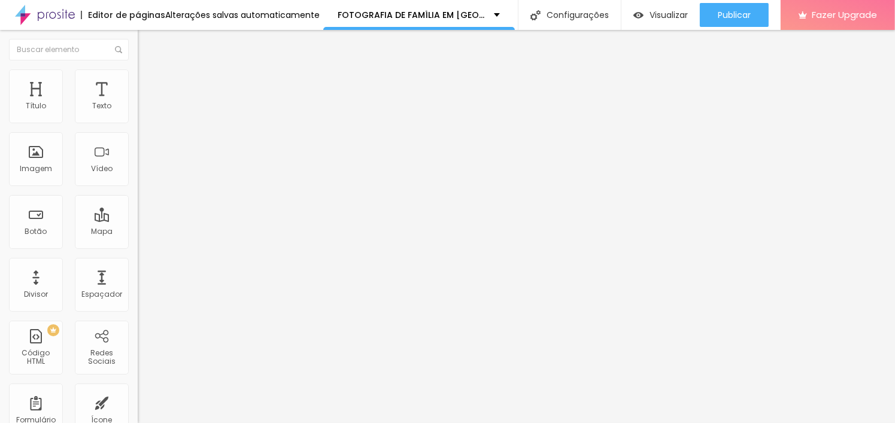
type input "1"
type input "0"
drag, startPoint x: 31, startPoint y: 322, endPoint x: 19, endPoint y: 320, distance: 12.1
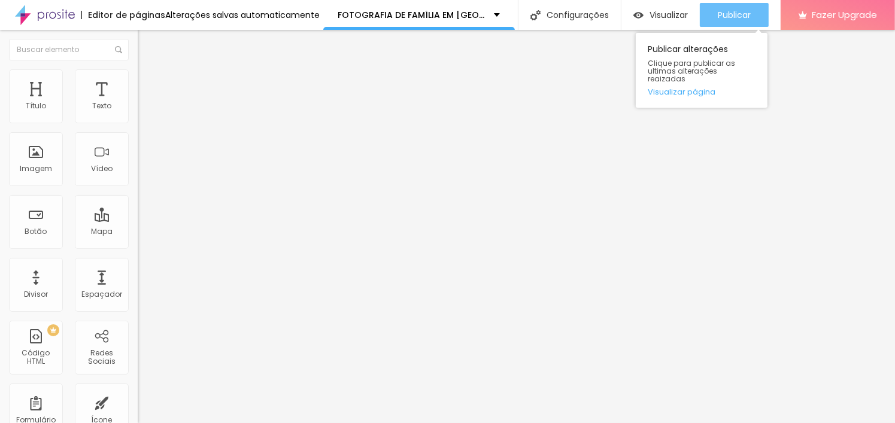
click at [737, 19] on span "Publicar" at bounding box center [733, 15] width 33 height 10
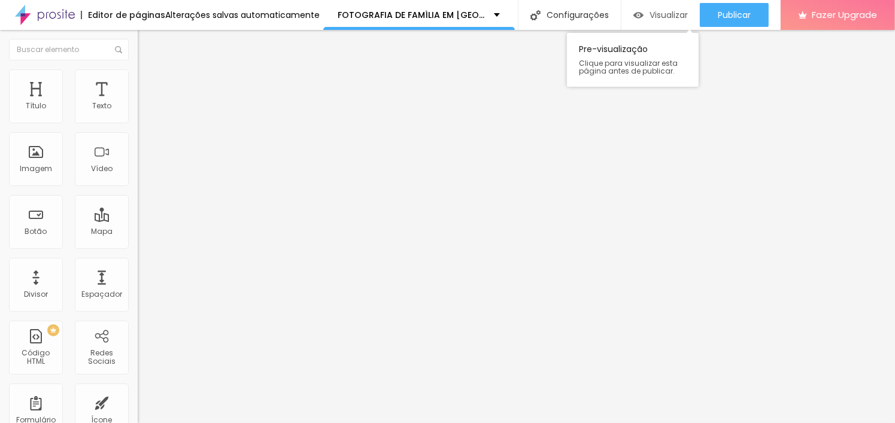
click at [650, 10] on span "Visualizar" at bounding box center [668, 15] width 38 height 10
